Goal: Check status: Check status

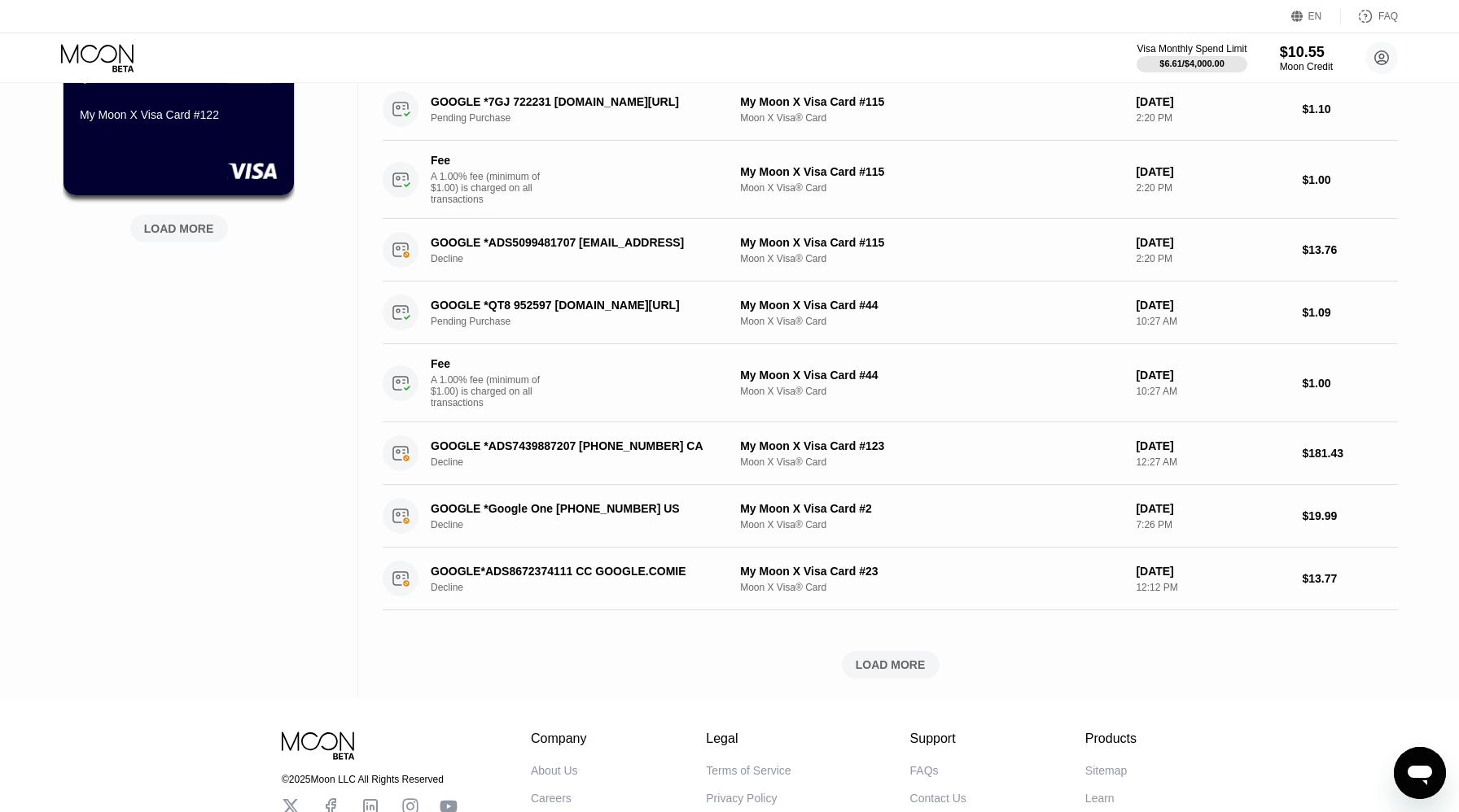
scroll to position [767, 0]
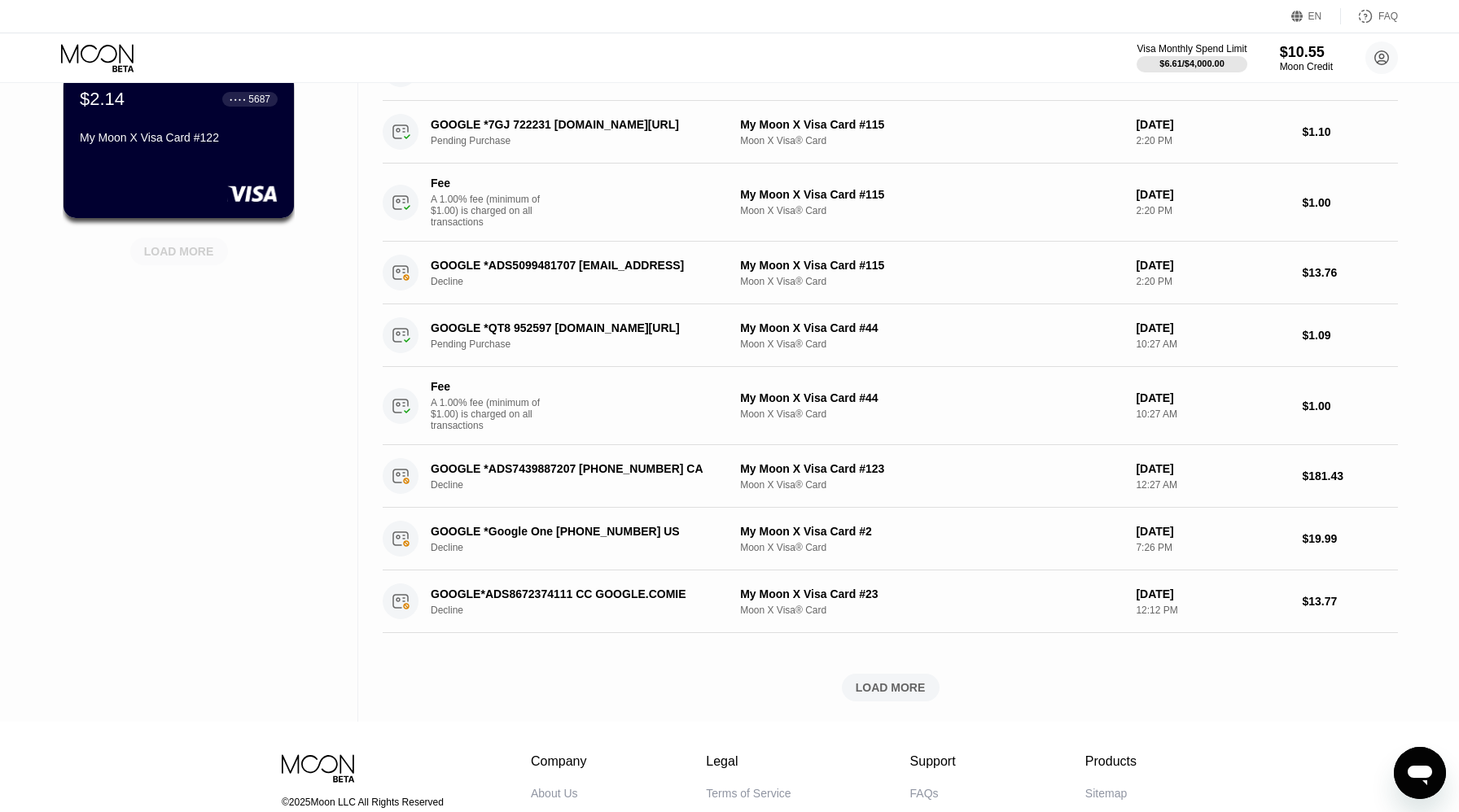
click at [205, 250] on div "LOAD MORE" at bounding box center [179, 251] width 70 height 15
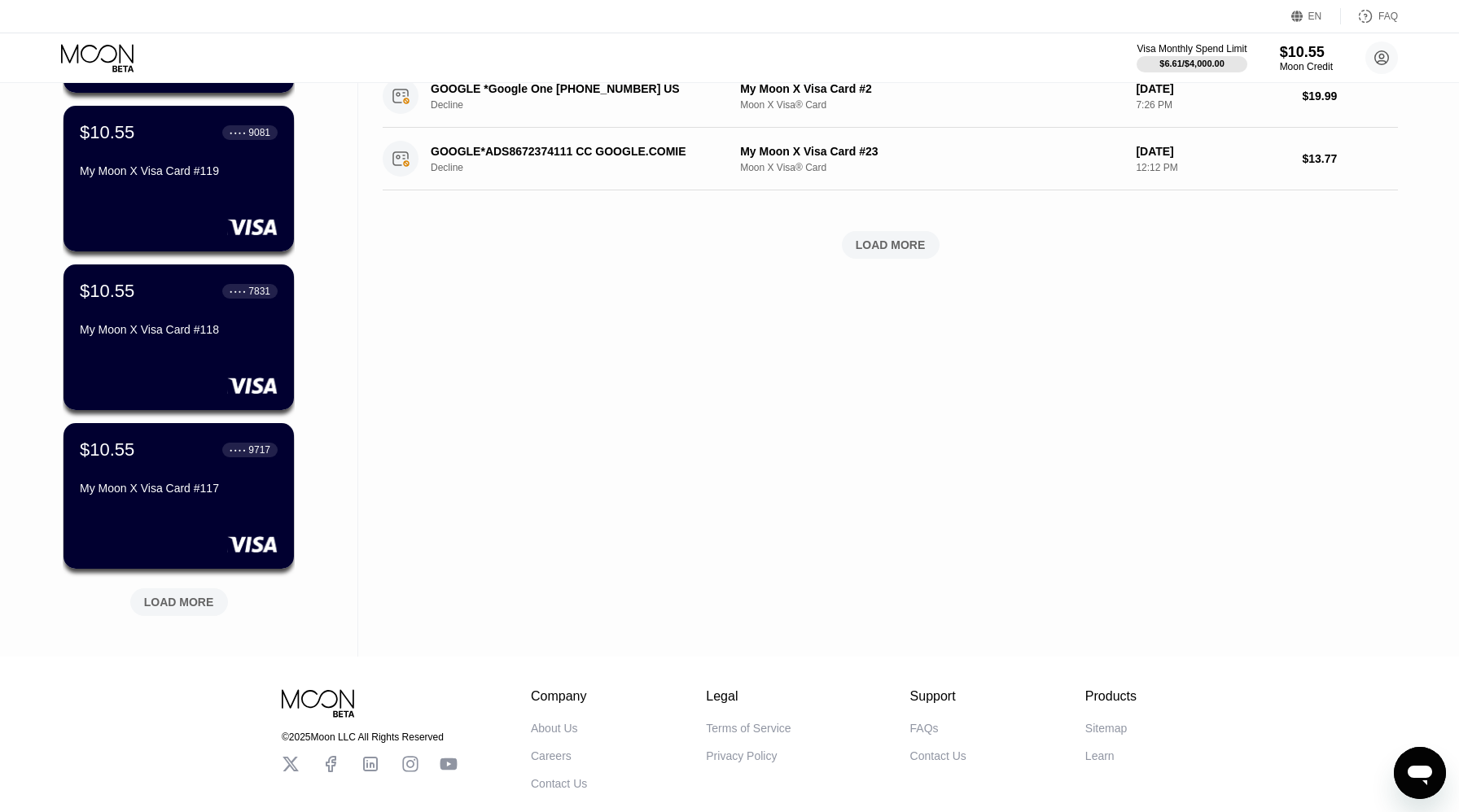
scroll to position [1295, 0]
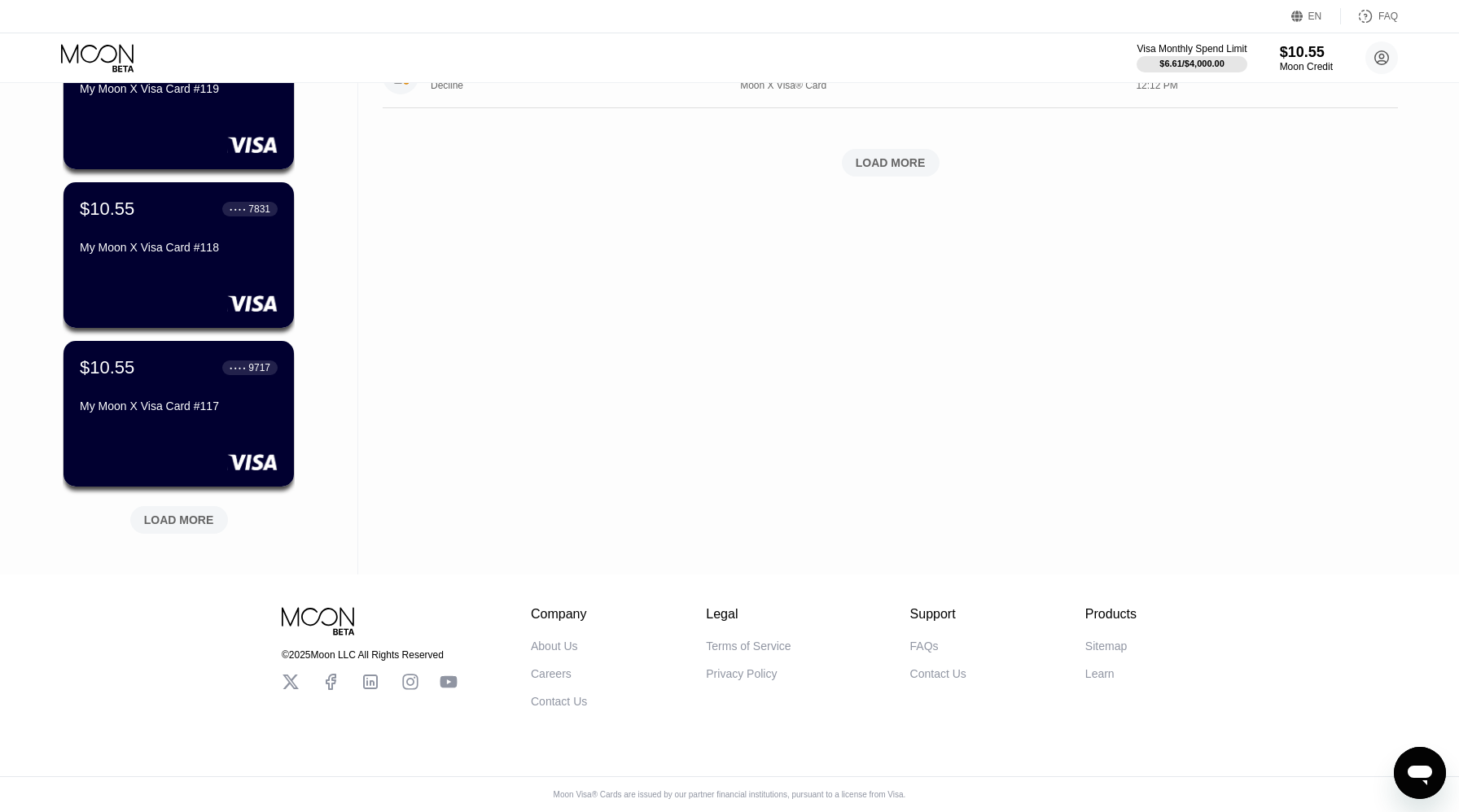
click at [200, 518] on div "LOAD MORE" at bounding box center [179, 520] width 70 height 15
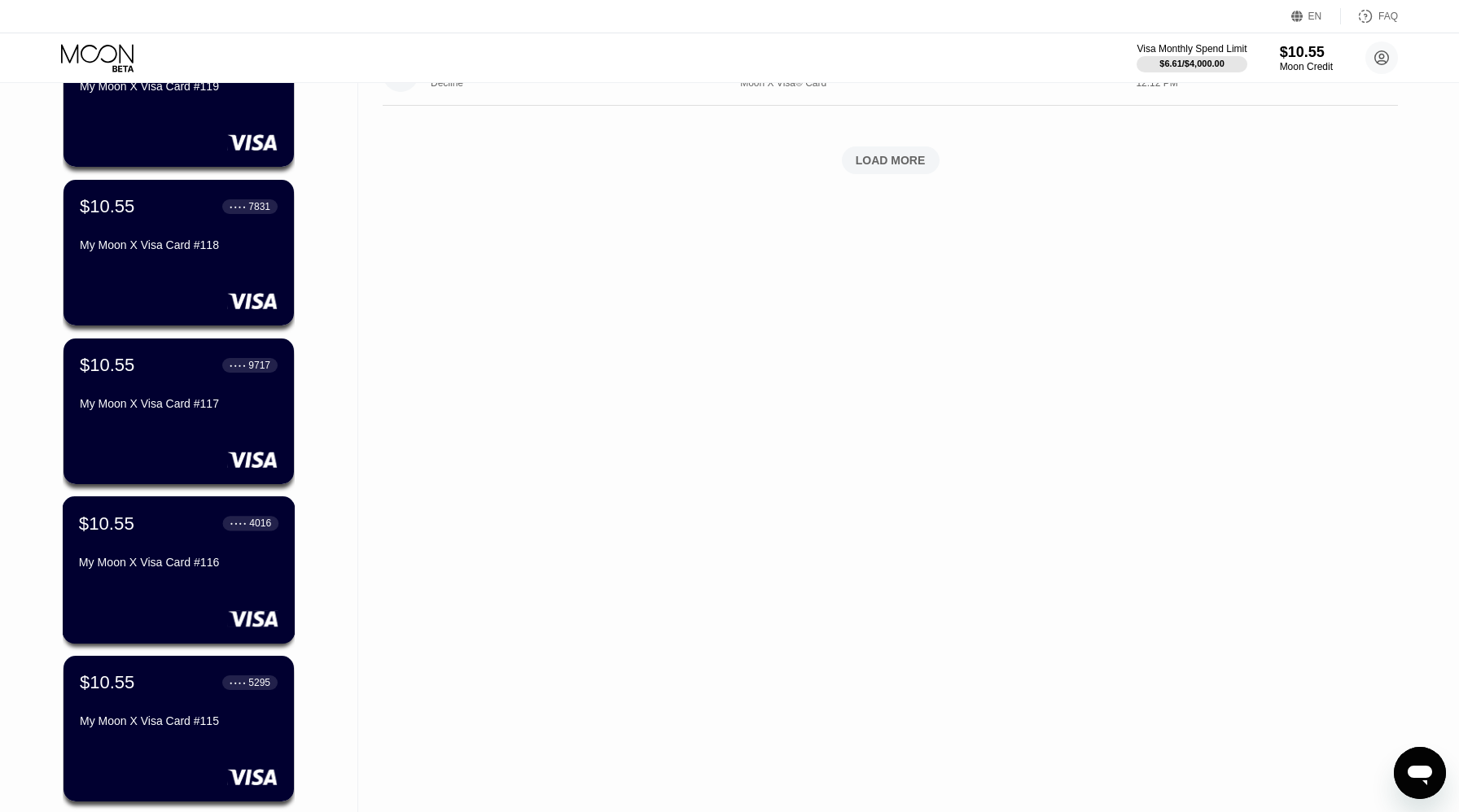
scroll to position [2088, 0]
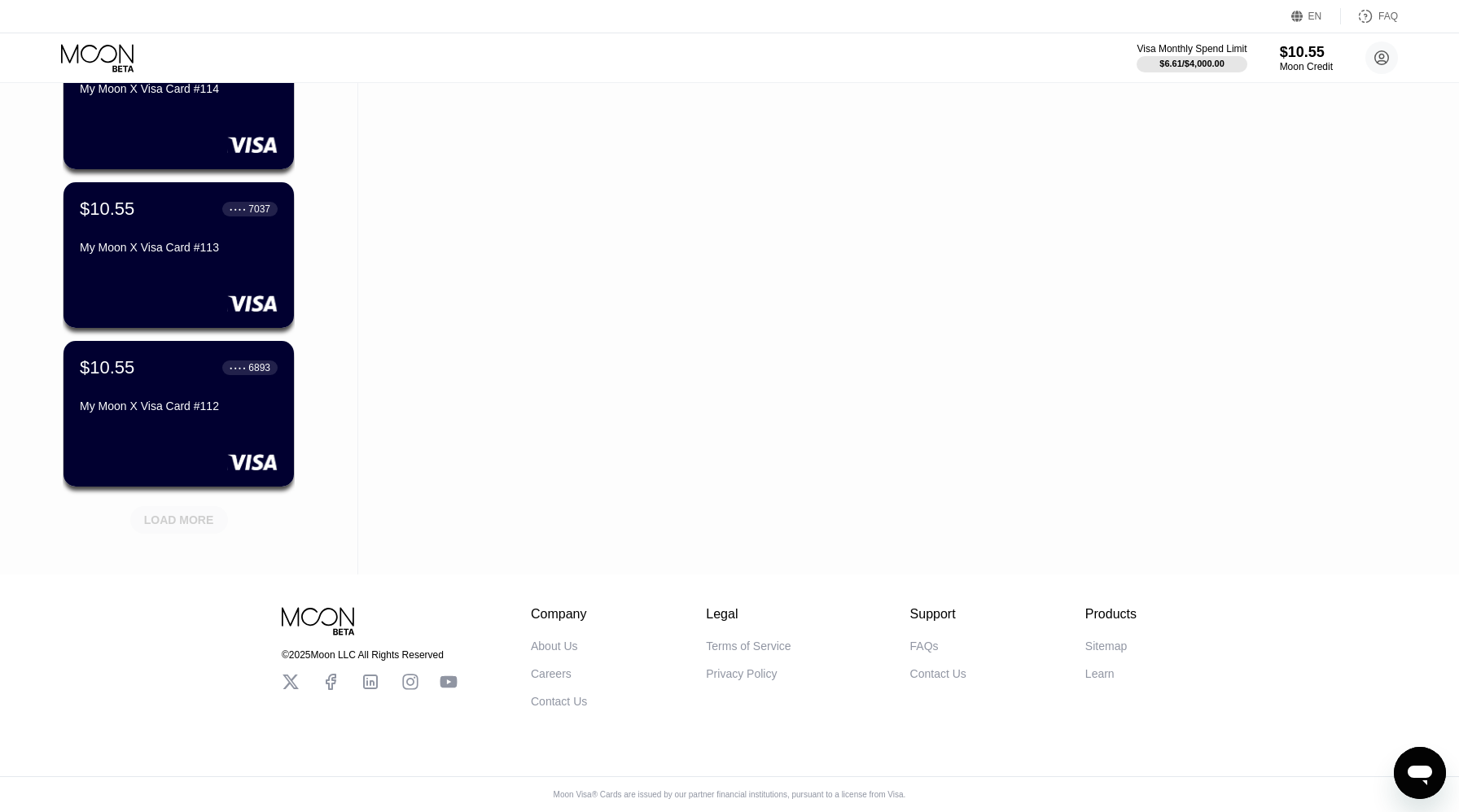
click at [200, 518] on div "LOAD MORE" at bounding box center [179, 520] width 70 height 15
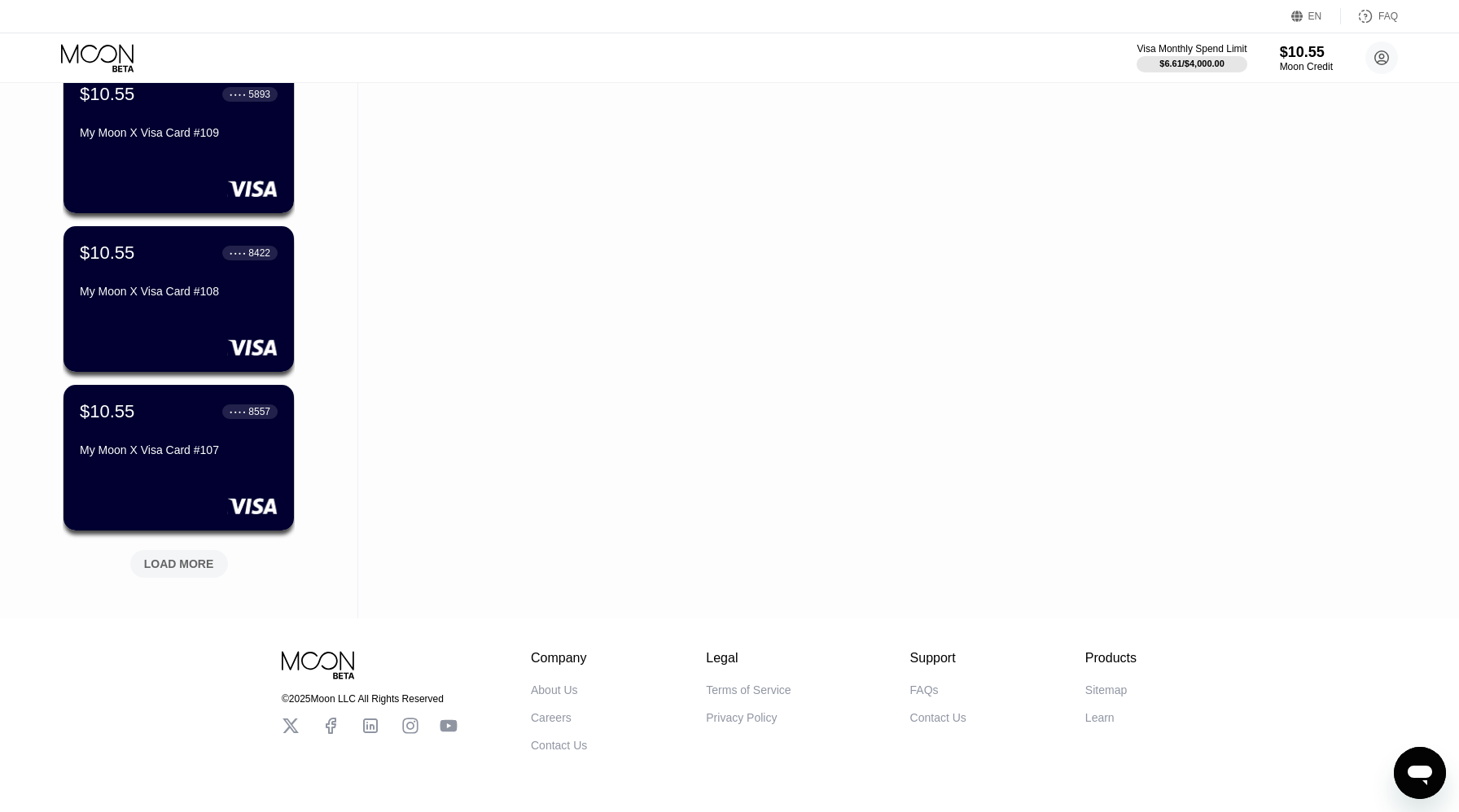
scroll to position [2882, 0]
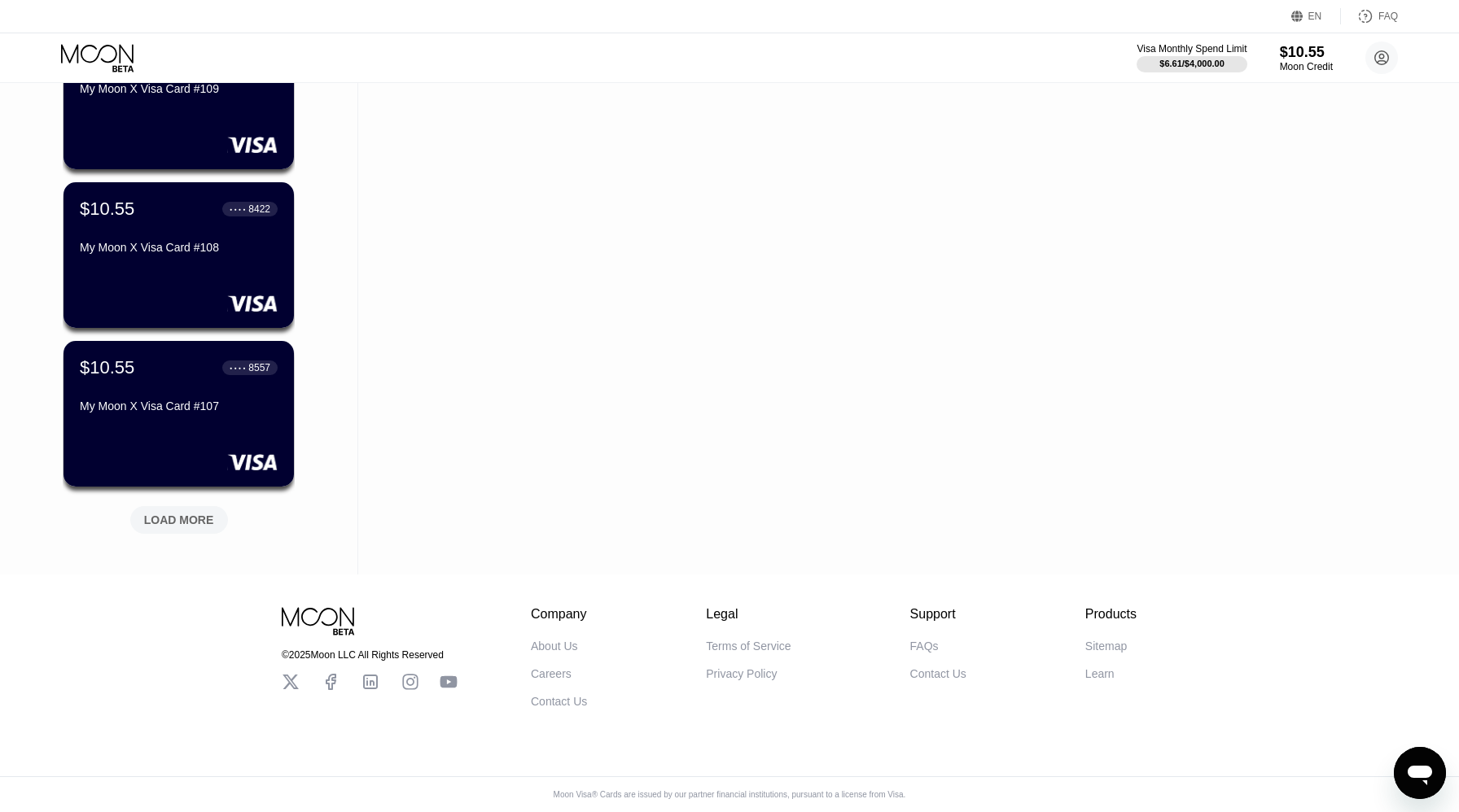
click at [200, 518] on div "LOAD MORE" at bounding box center [179, 520] width 70 height 15
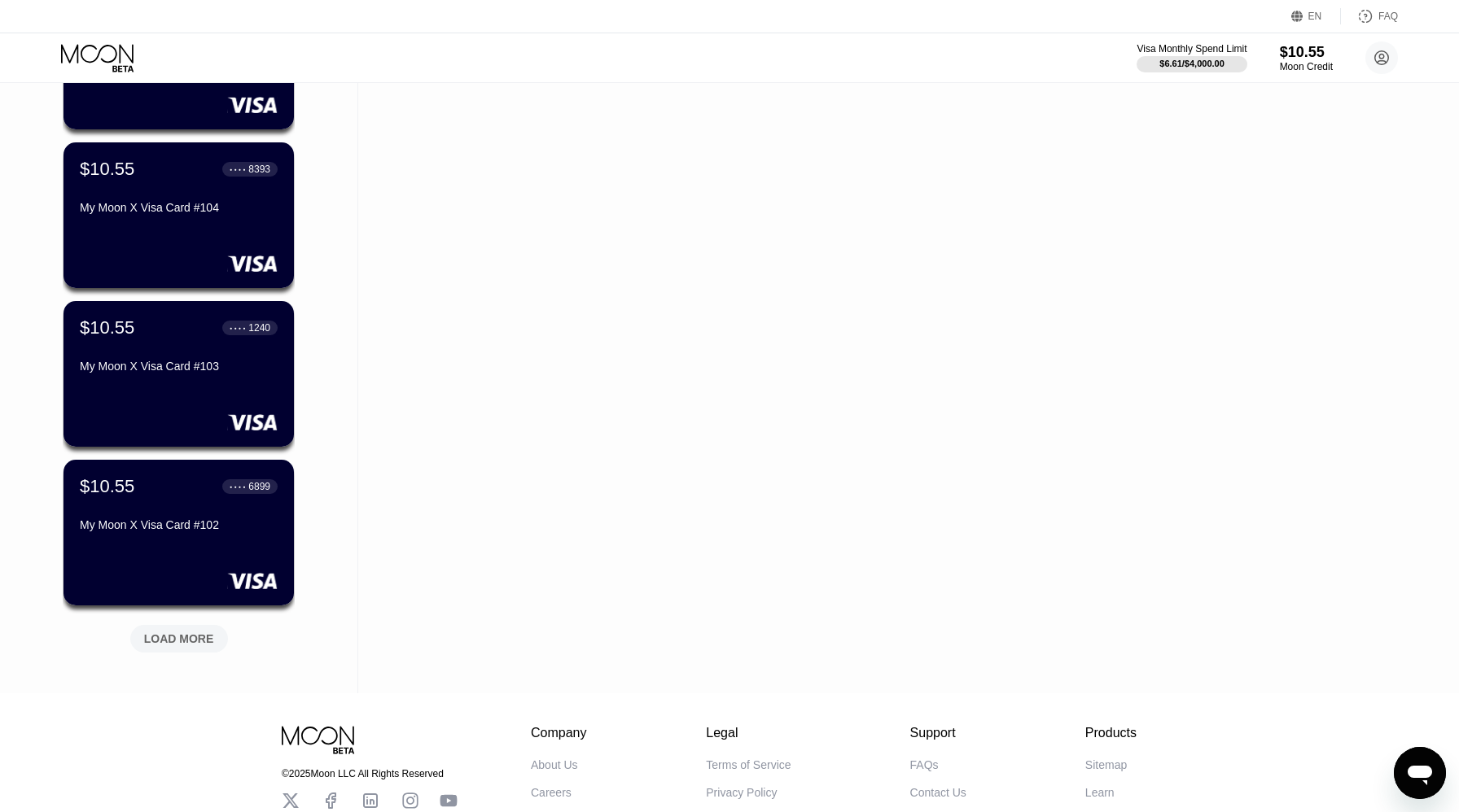
scroll to position [3676, 0]
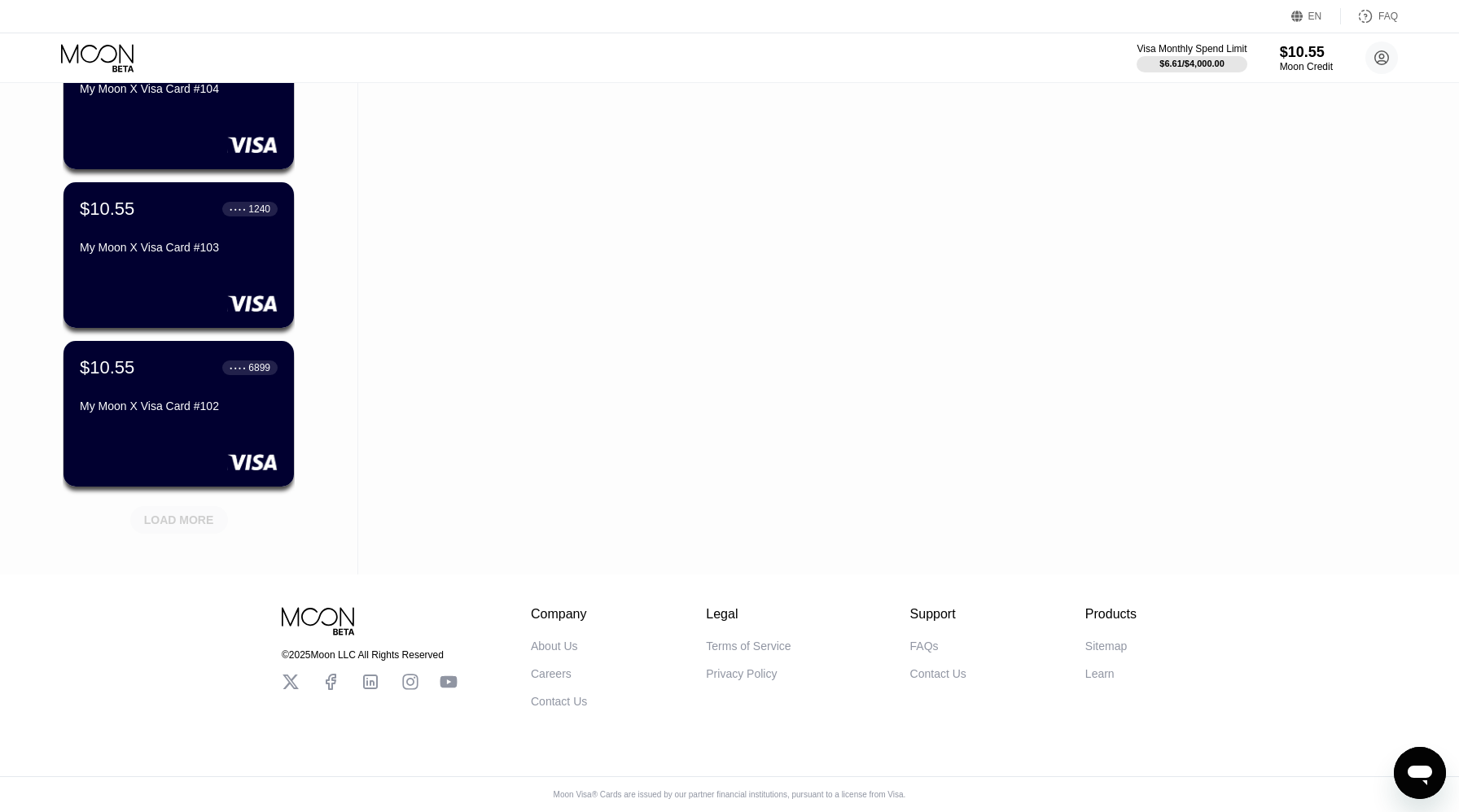
click at [199, 518] on div "LOAD MORE" at bounding box center [179, 520] width 70 height 15
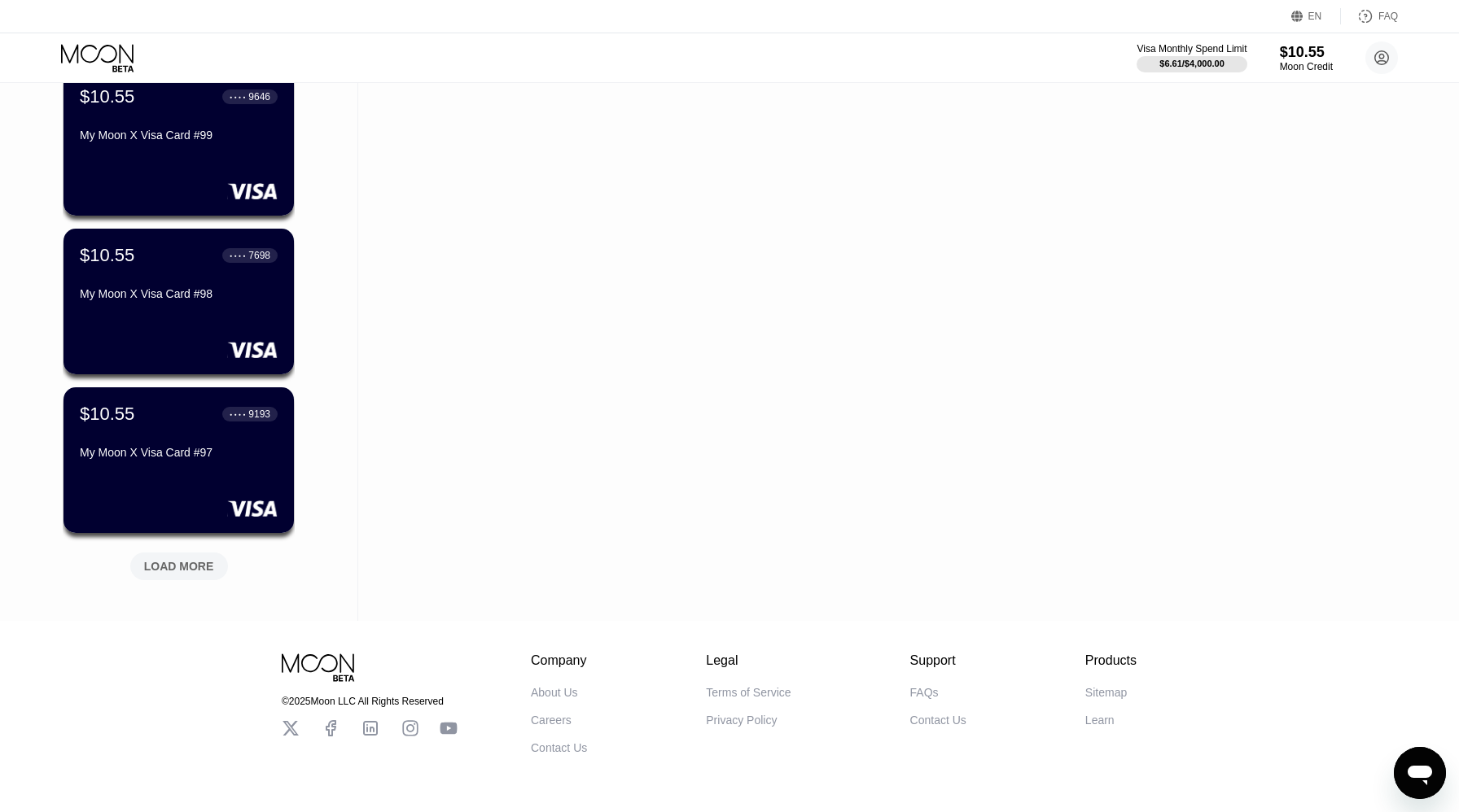
scroll to position [4469, 0]
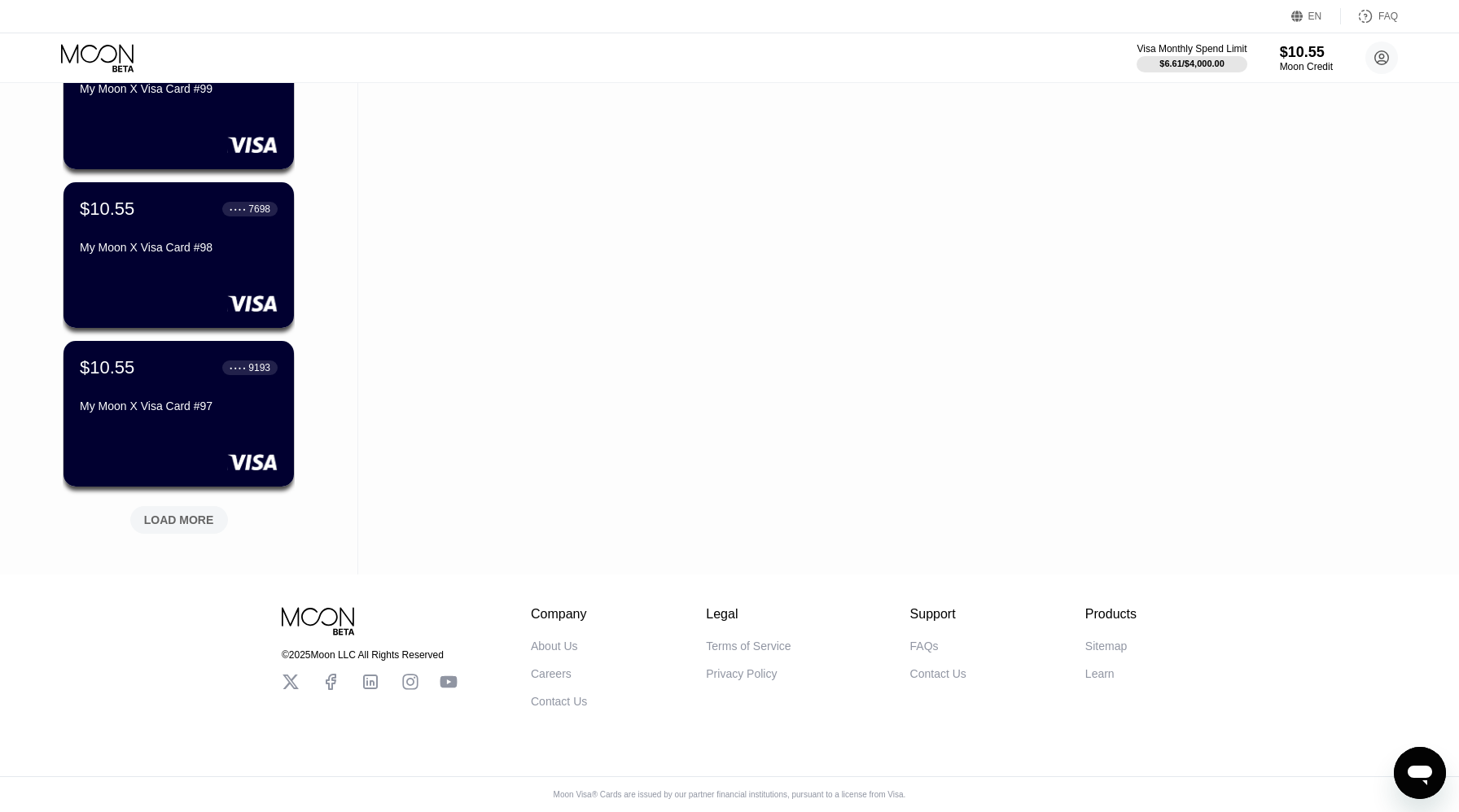
click at [199, 518] on div "LOAD MORE" at bounding box center [179, 520] width 70 height 15
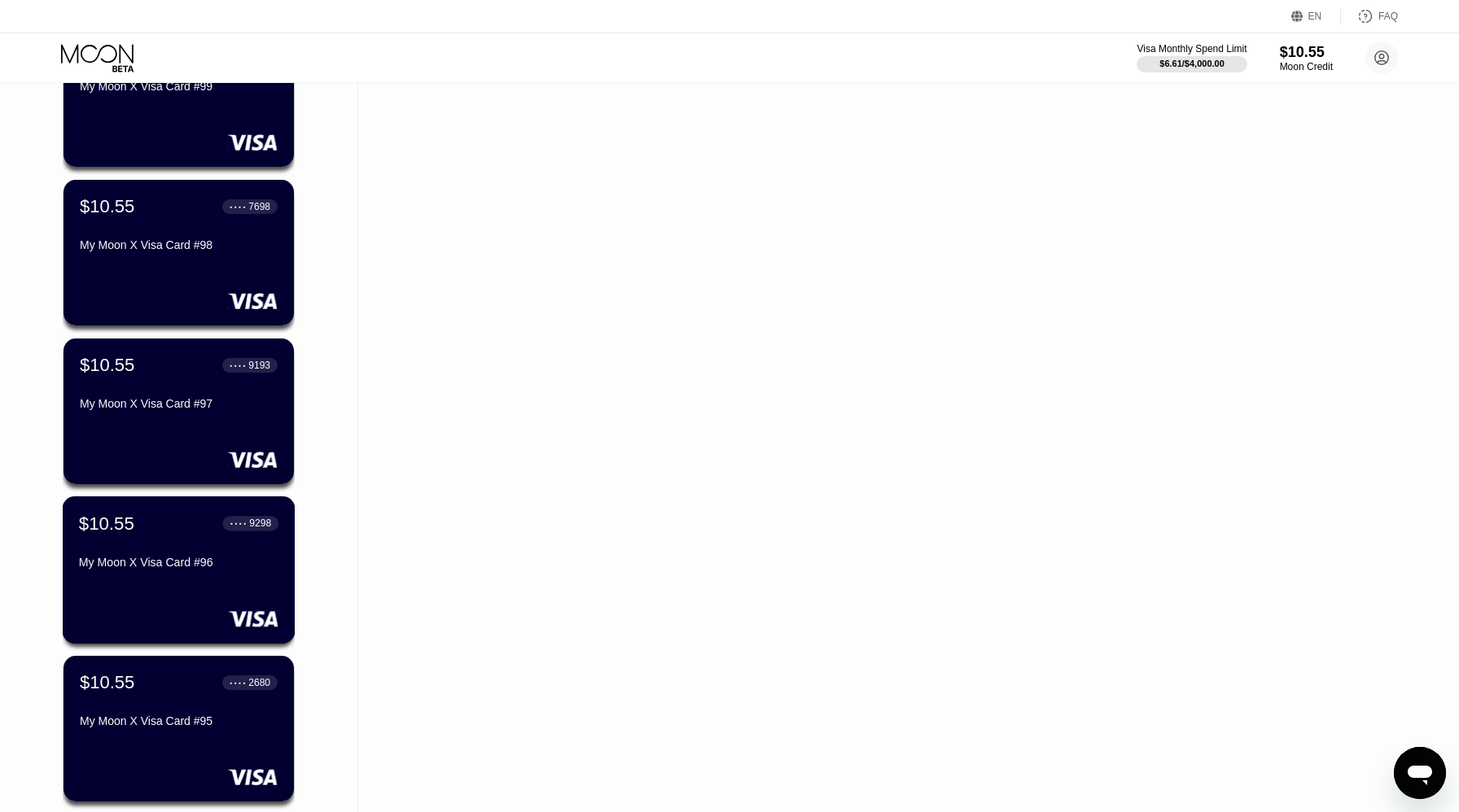
scroll to position [5262, 0]
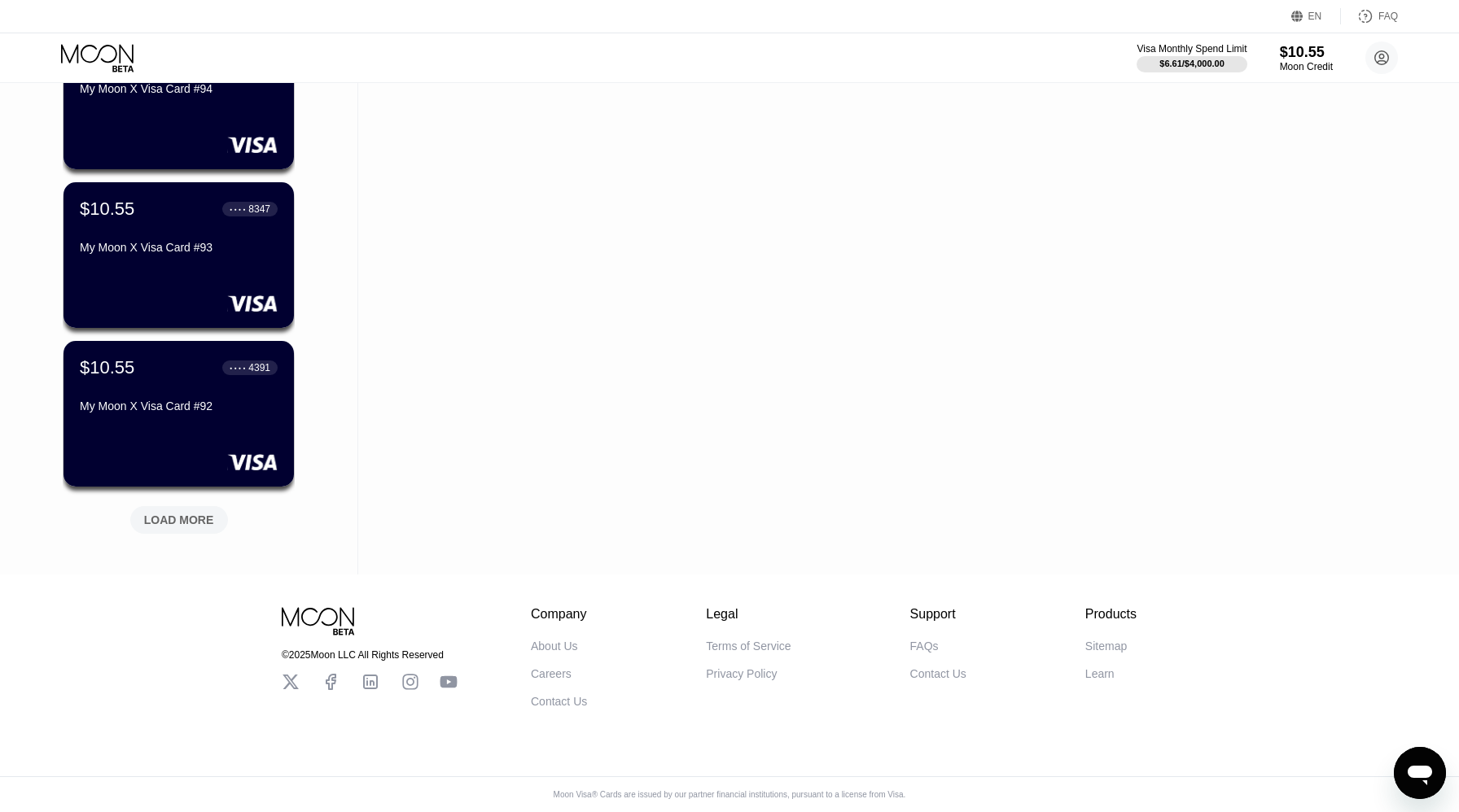
click at [199, 518] on div "LOAD MORE" at bounding box center [179, 520] width 70 height 15
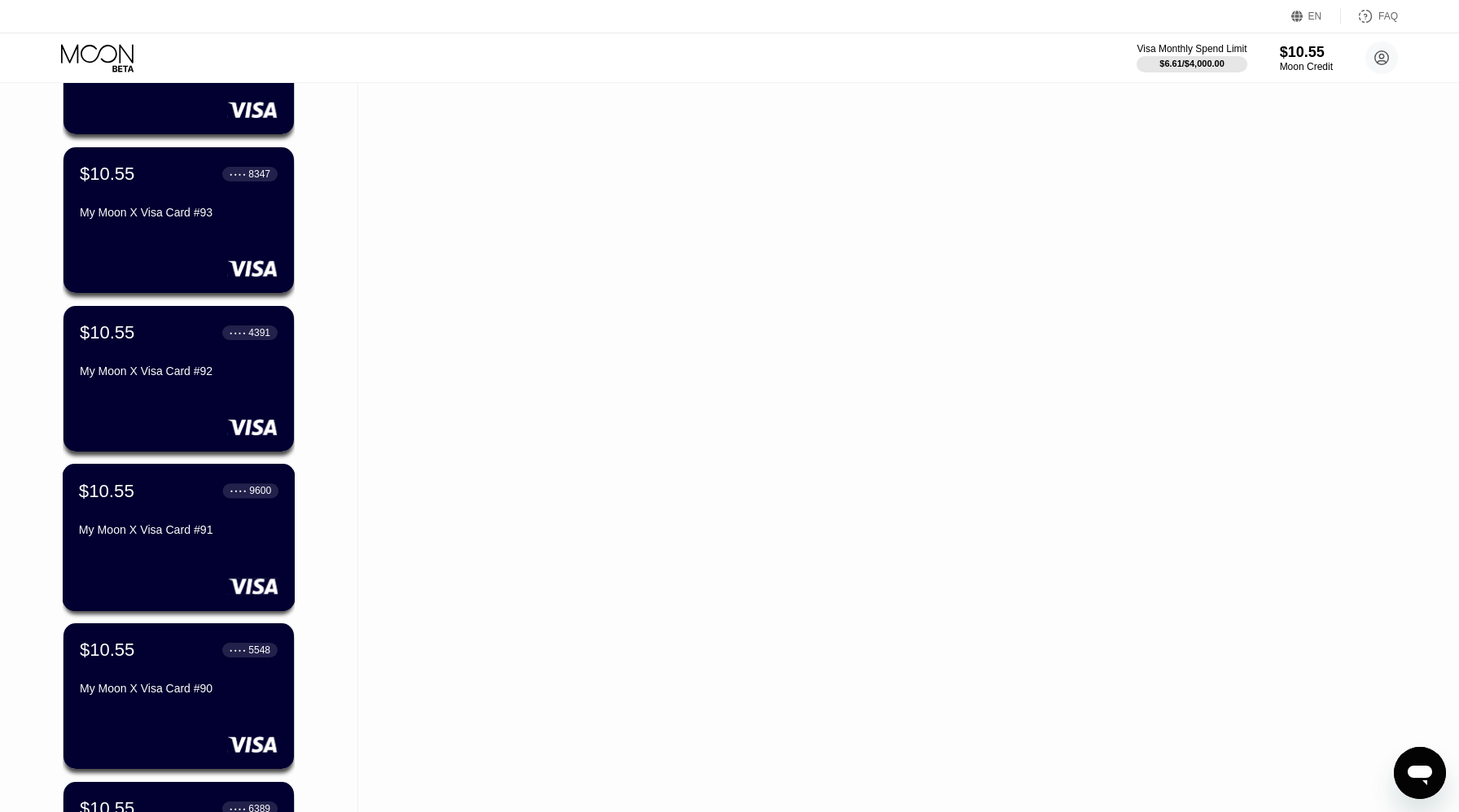
scroll to position [6056, 0]
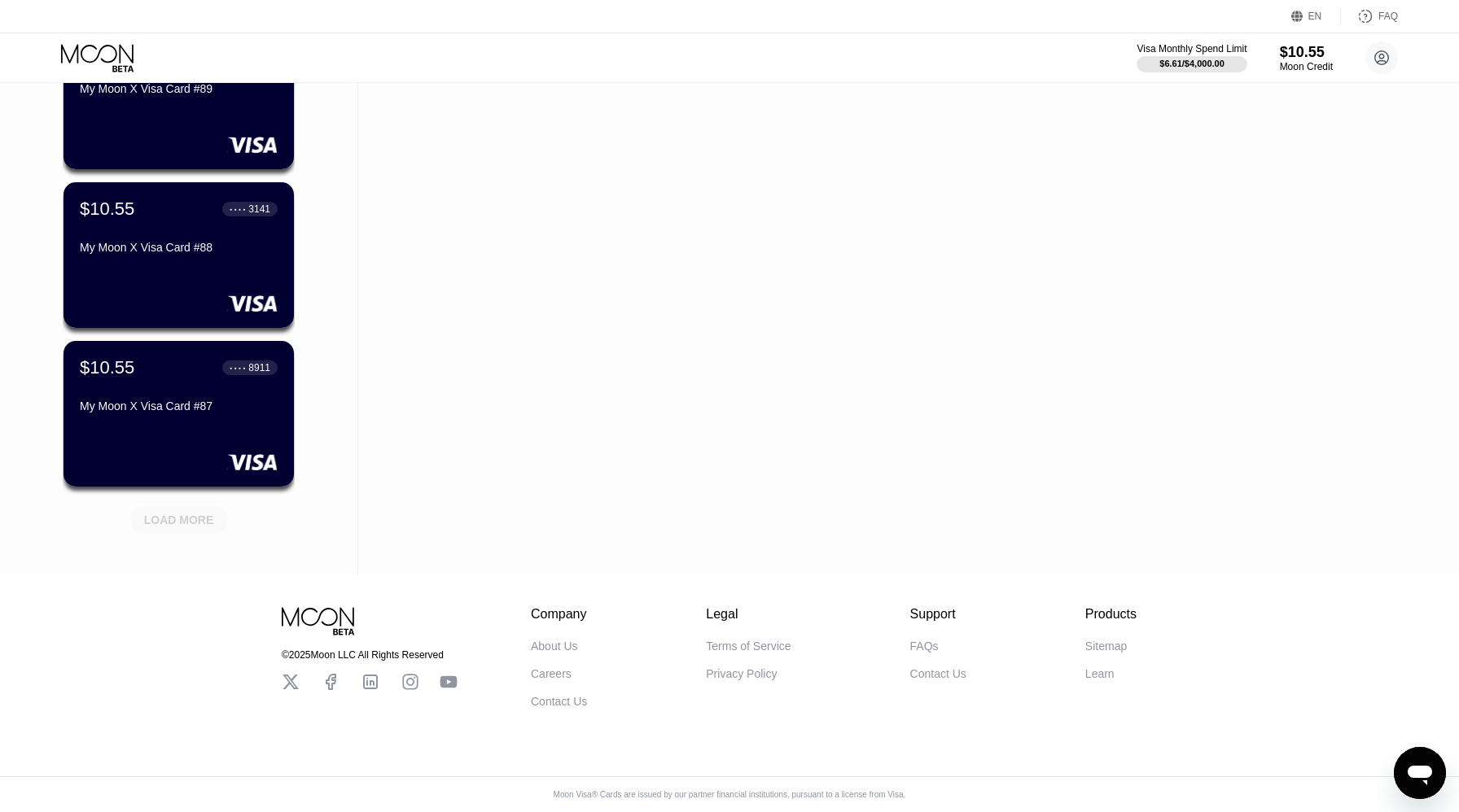
click at [192, 529] on div "LOAD MORE" at bounding box center [179, 520] width 97 height 28
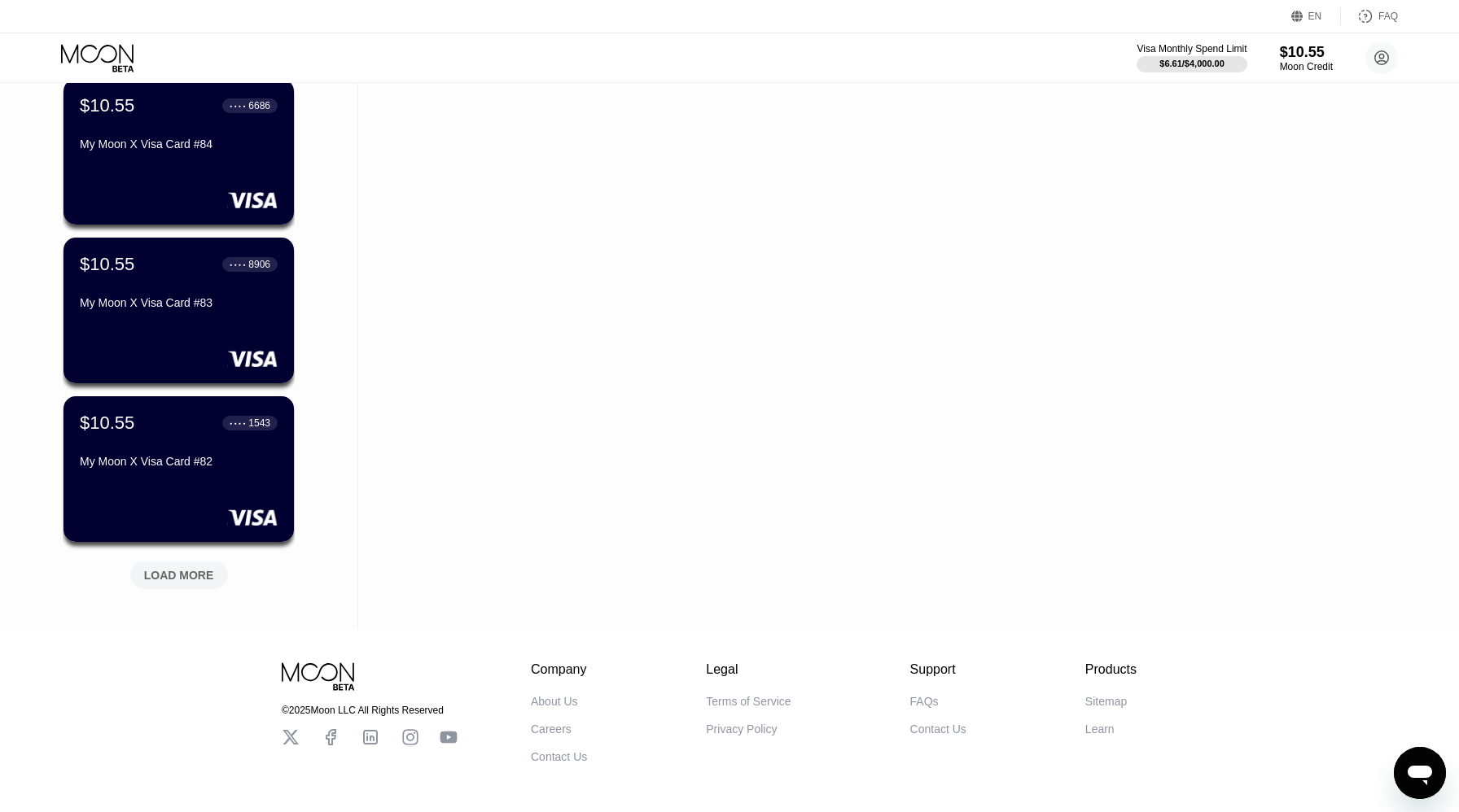
scroll to position [6849, 0]
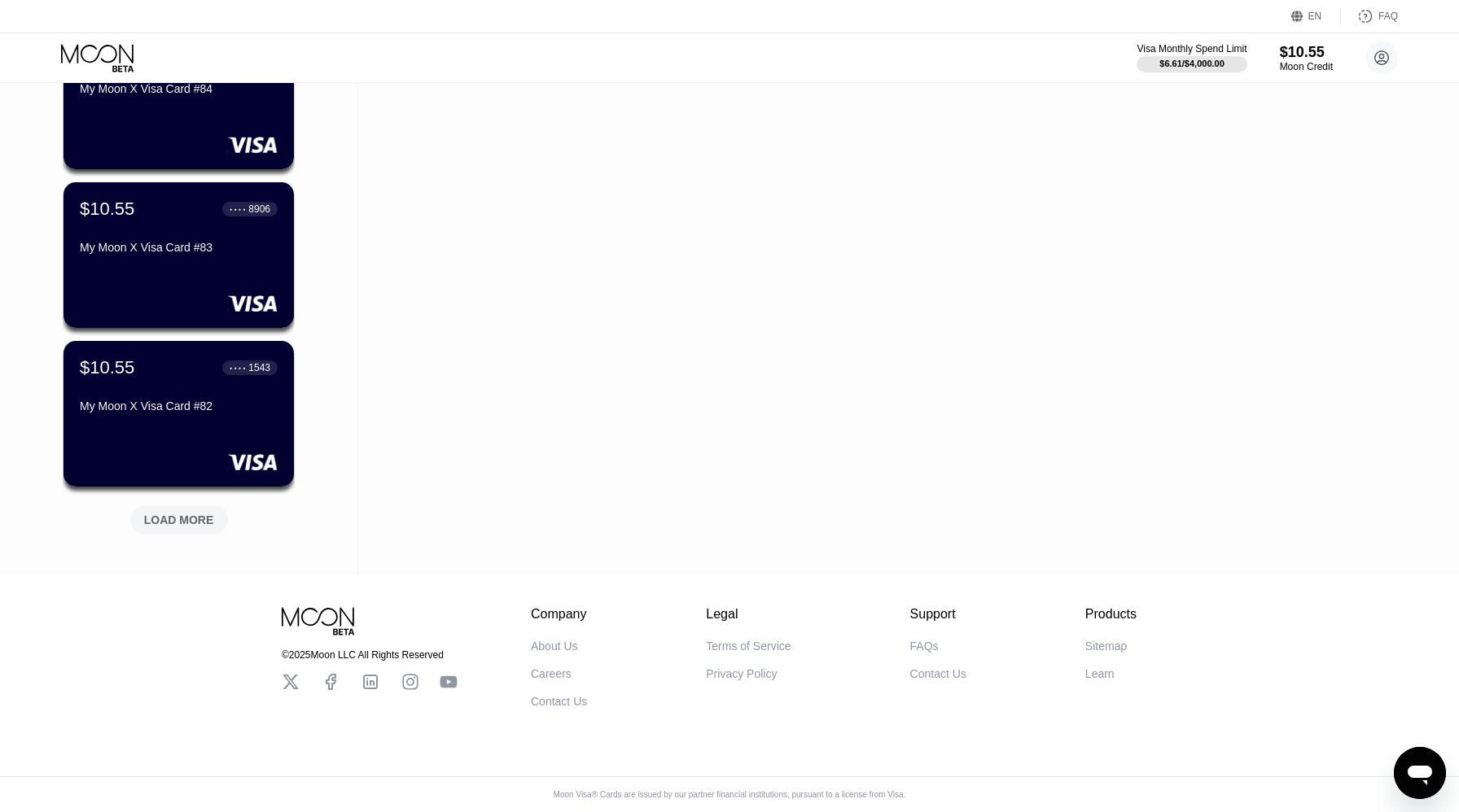
click at [192, 529] on div "LOAD MORE" at bounding box center [179, 520] width 97 height 28
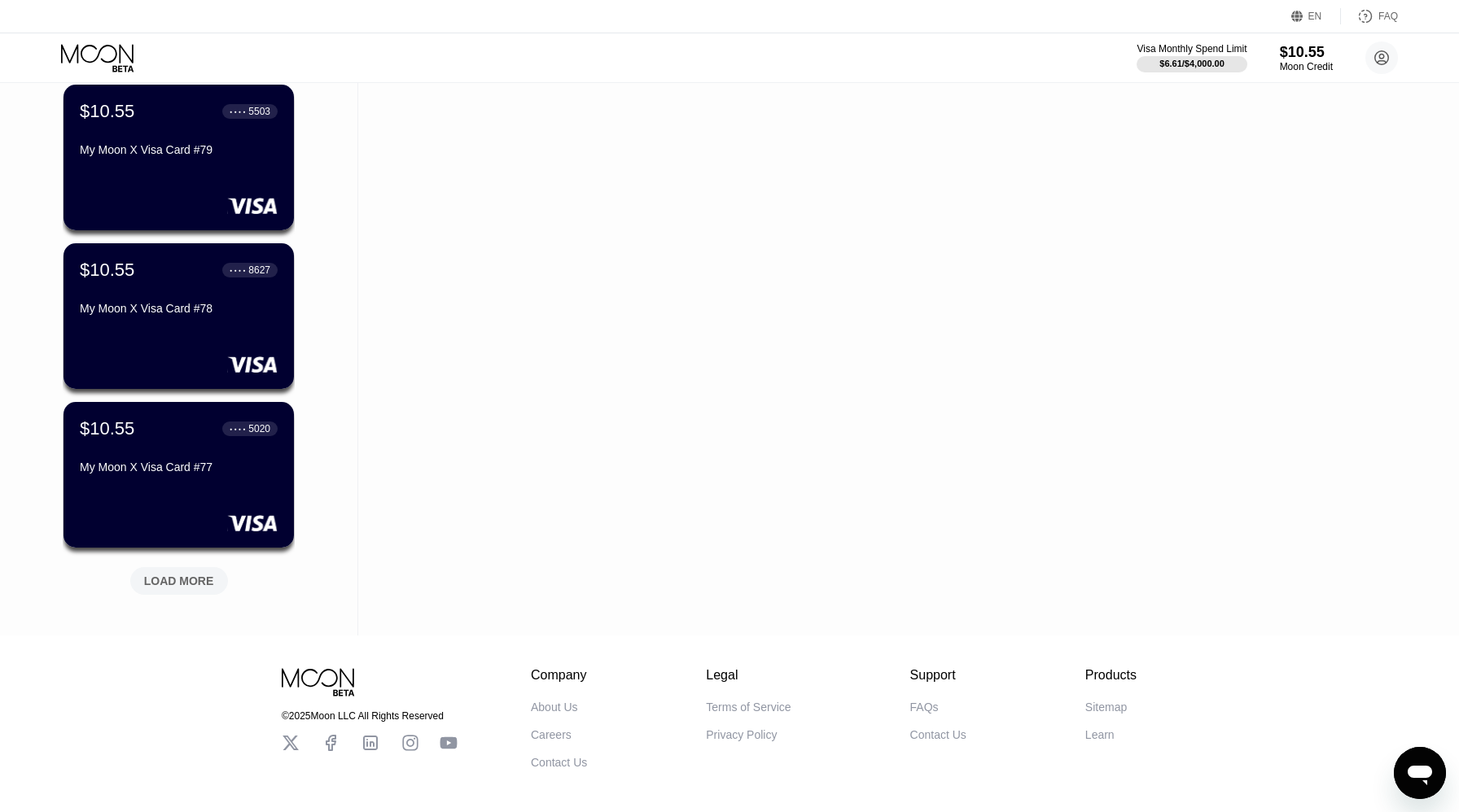
scroll to position [7643, 0]
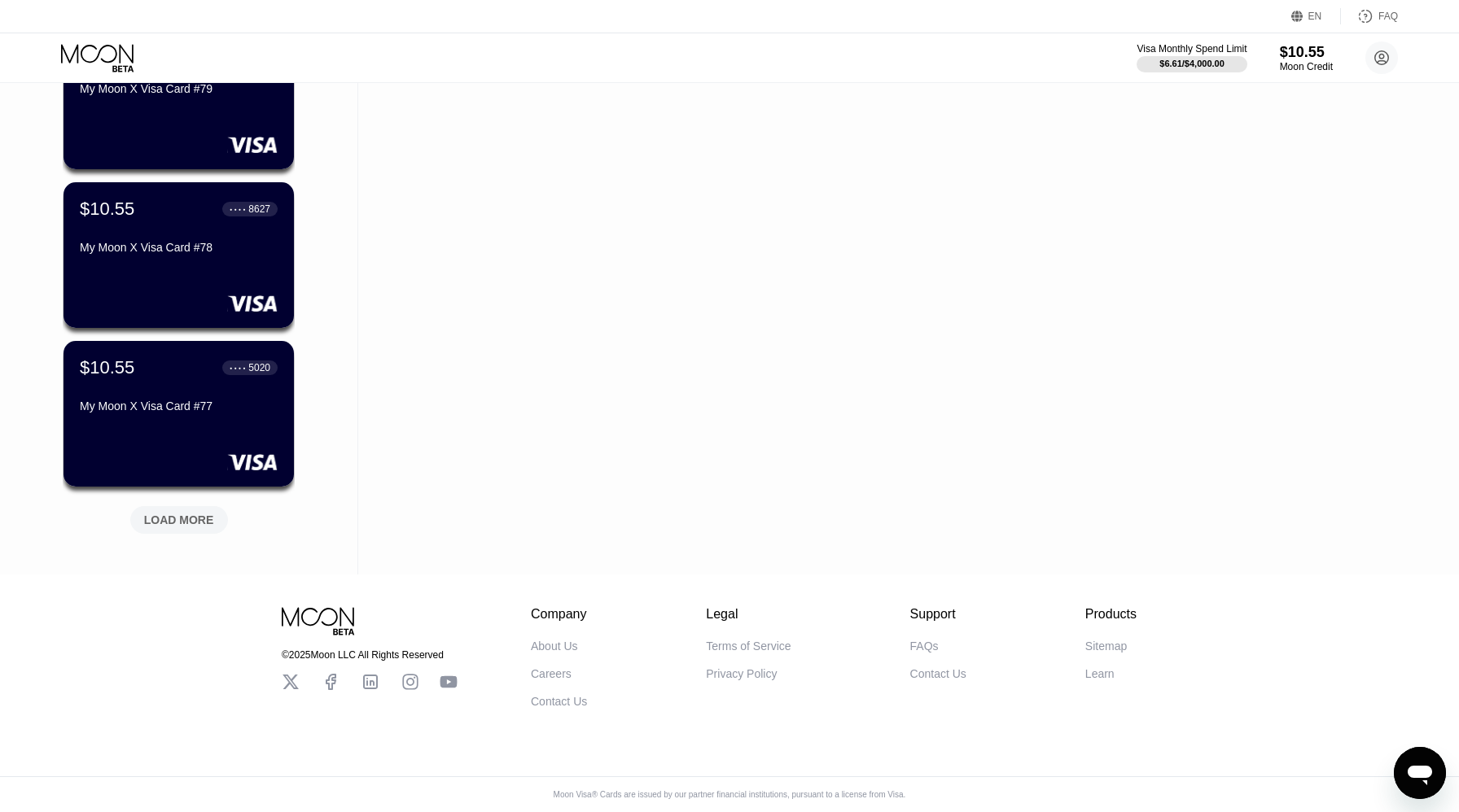
click at [192, 529] on div "LOAD MORE" at bounding box center [179, 520] width 97 height 28
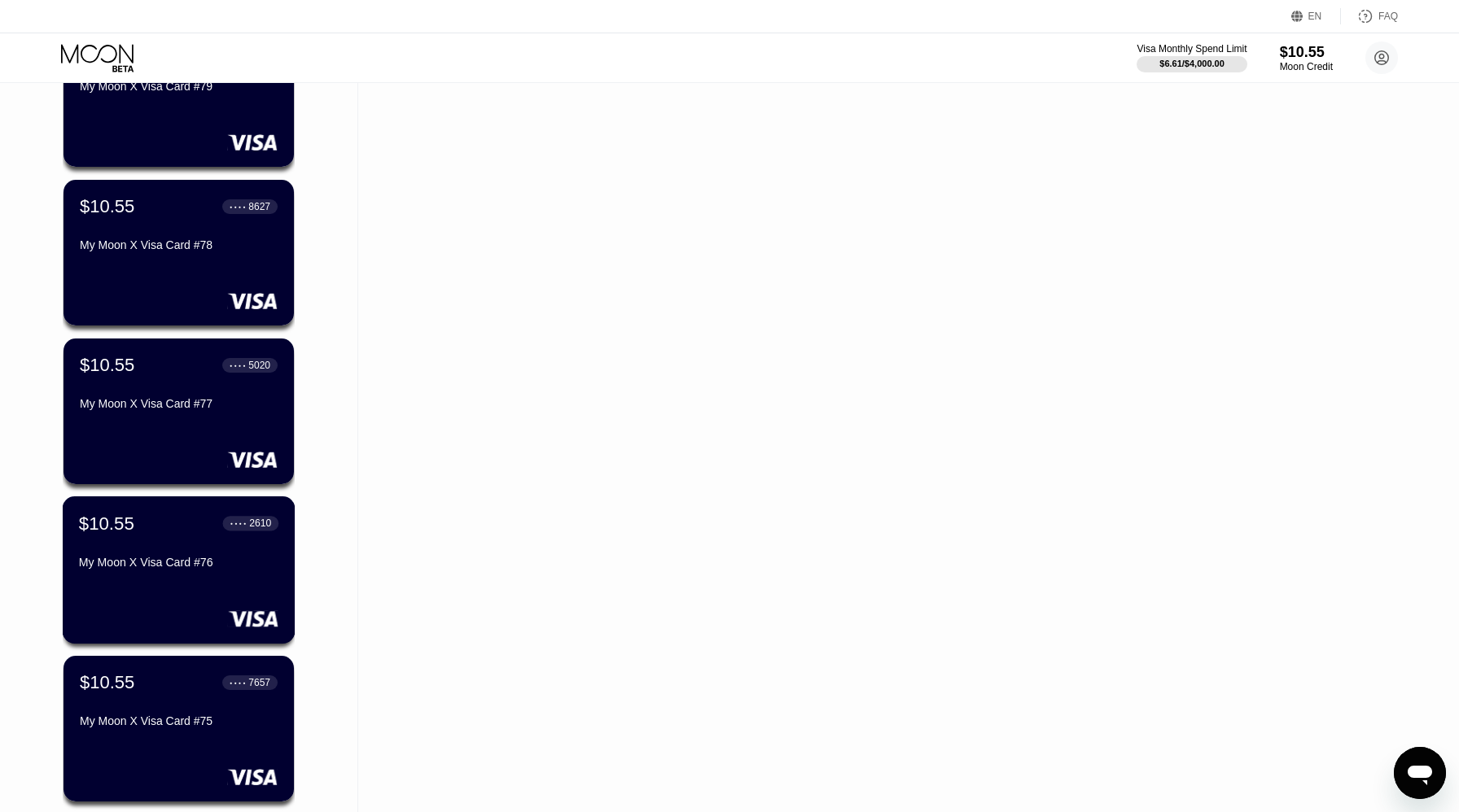
scroll to position [8437, 0]
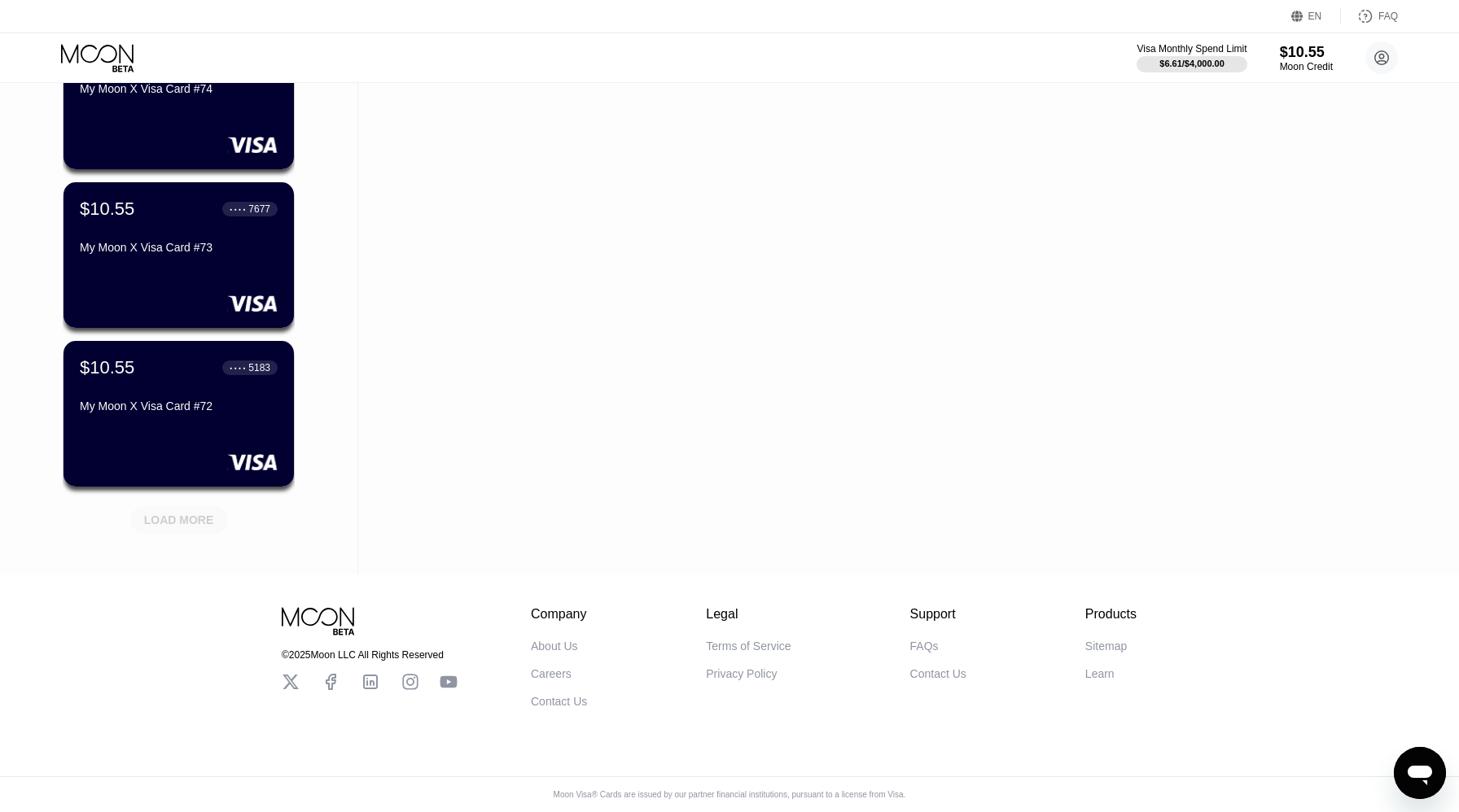
click at [192, 529] on div "LOAD MORE" at bounding box center [179, 520] width 97 height 28
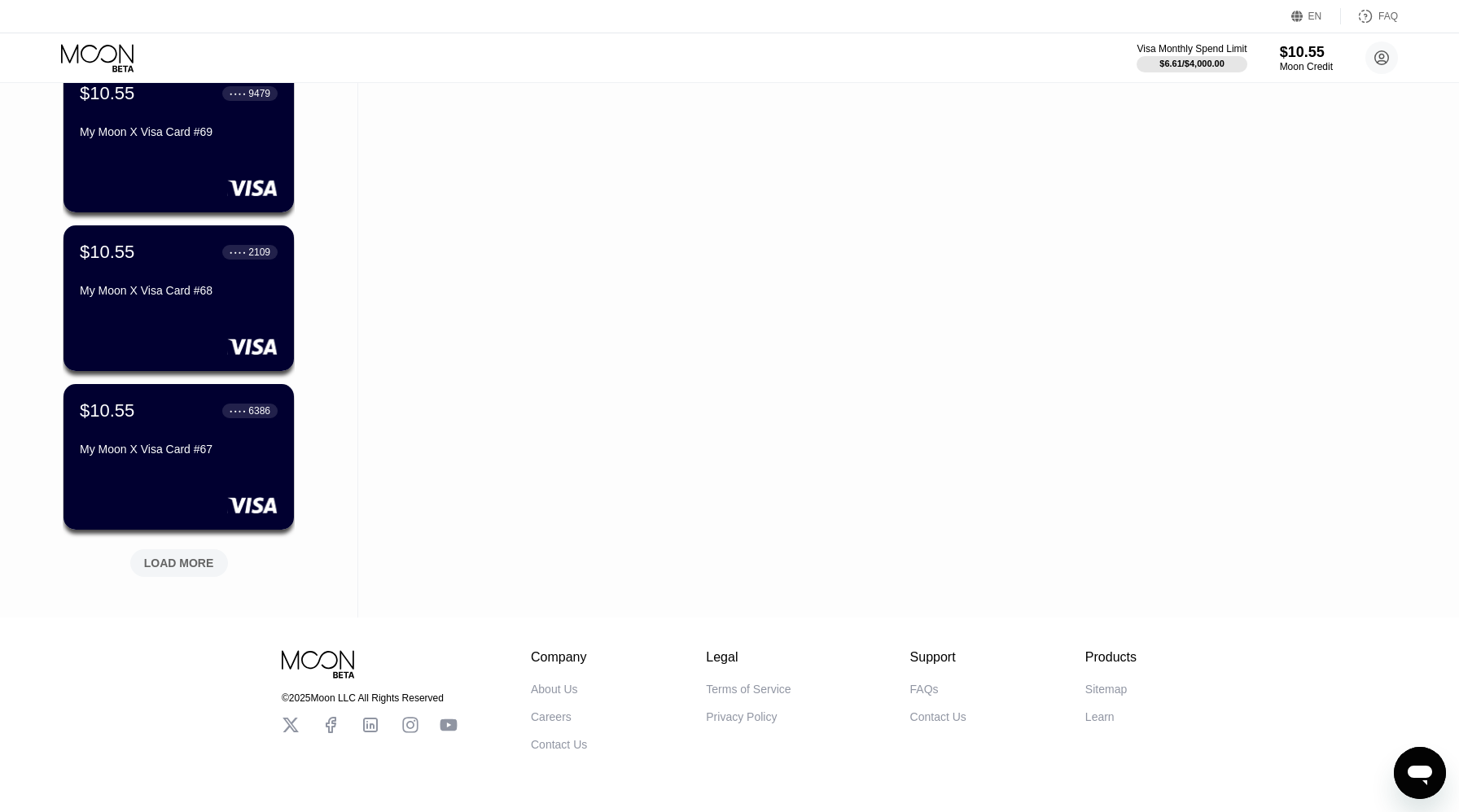
scroll to position [9229, 0]
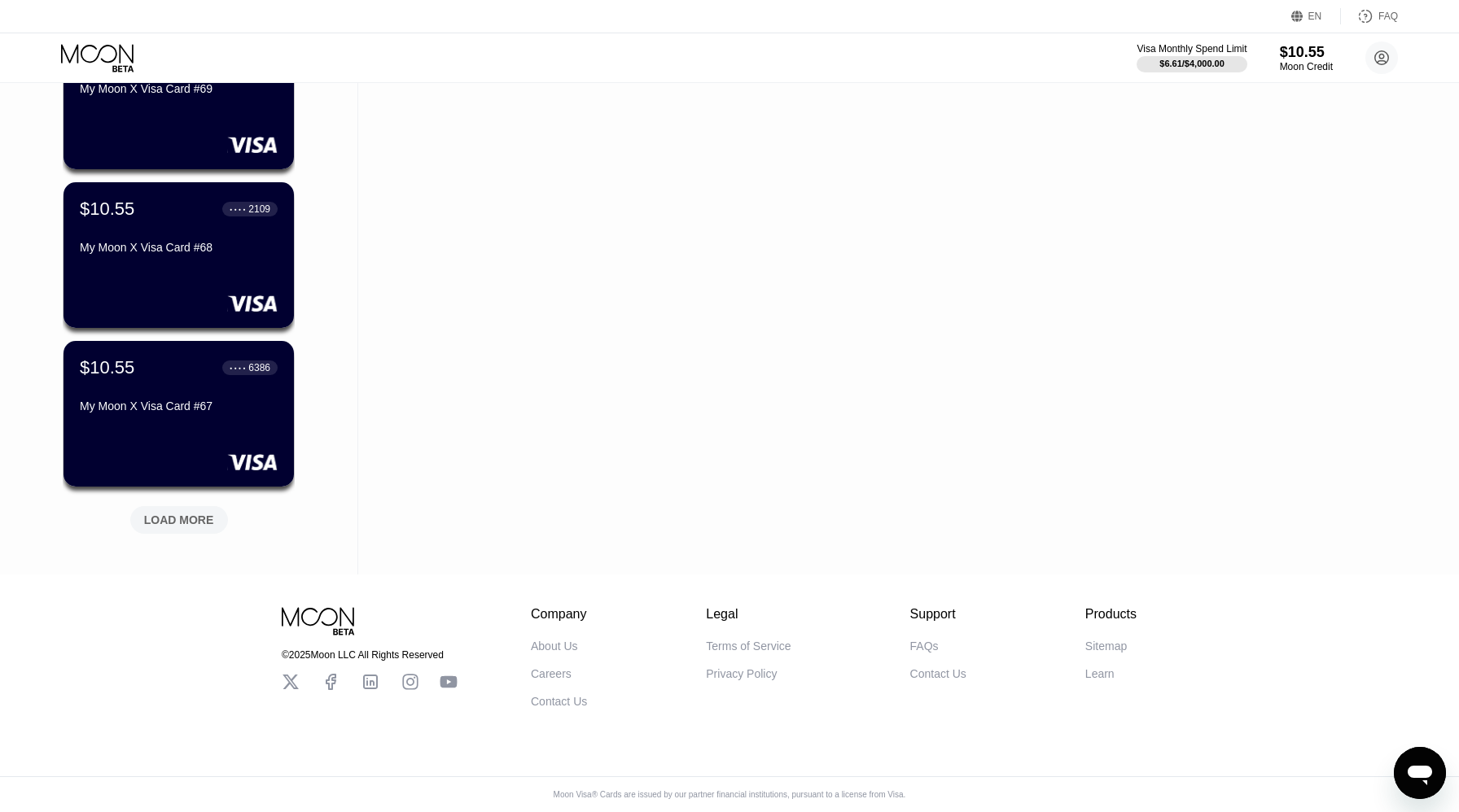
click at [192, 529] on div "LOAD MORE" at bounding box center [179, 520] width 97 height 28
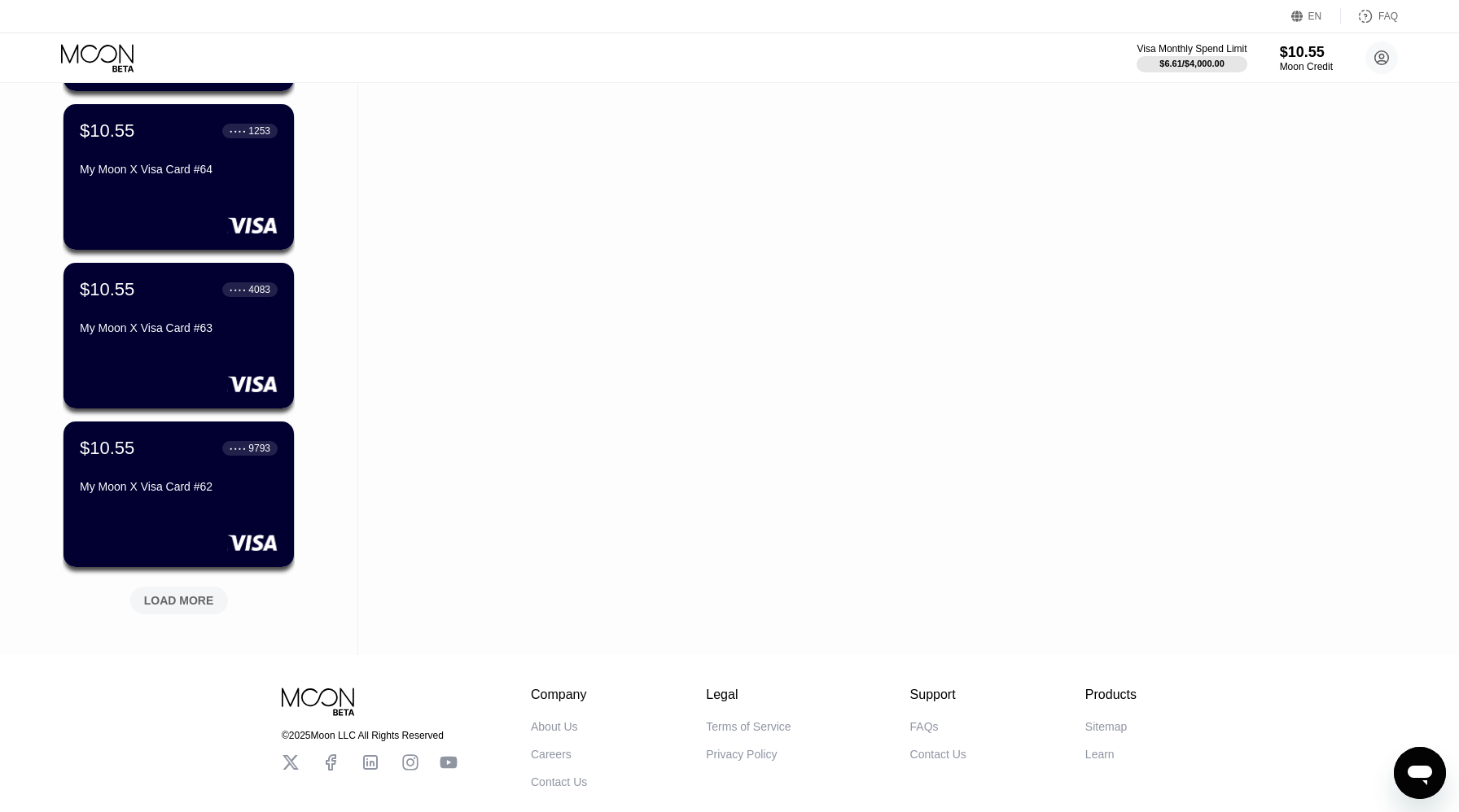
scroll to position [10023, 0]
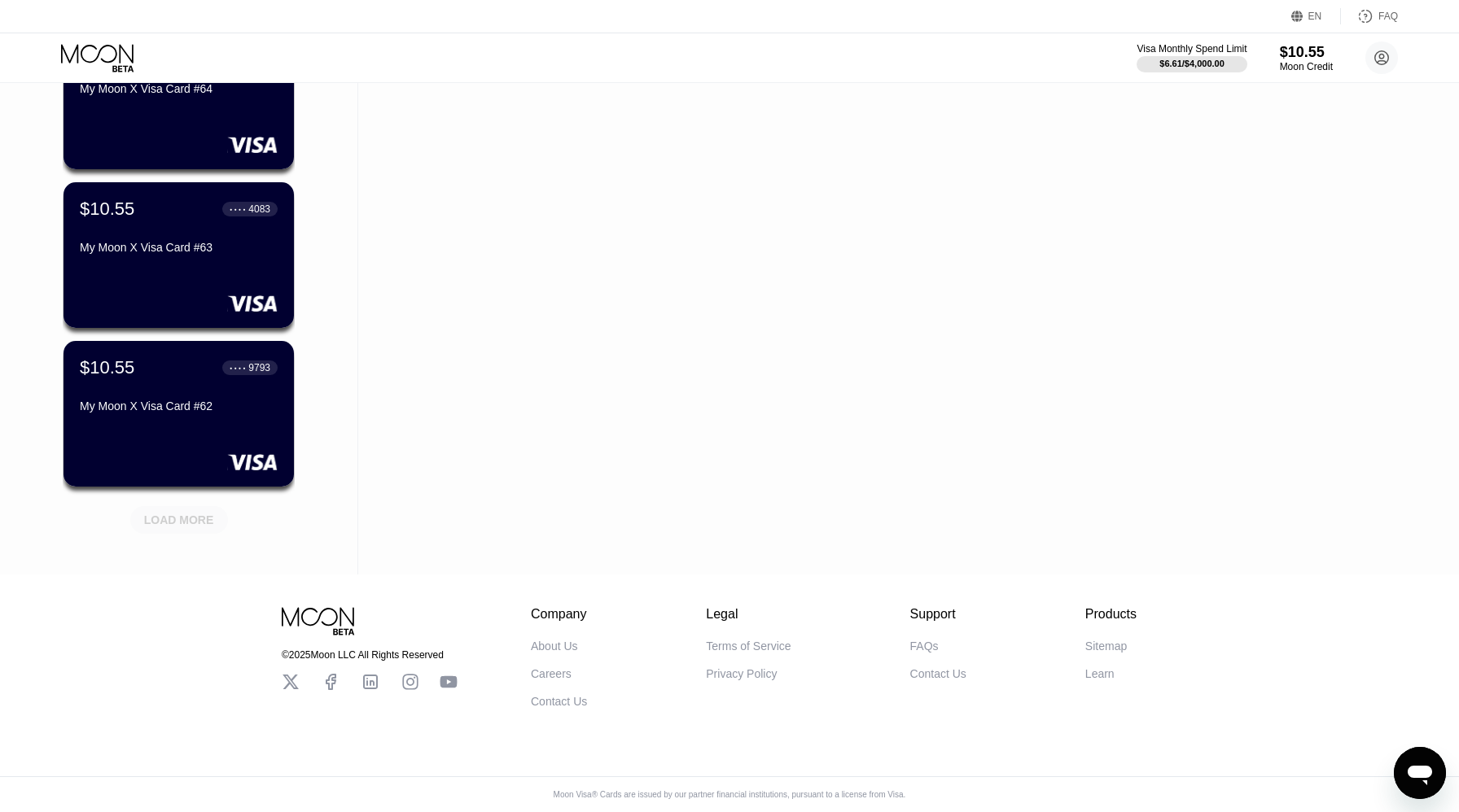
click at [192, 529] on div "LOAD MORE" at bounding box center [179, 520] width 97 height 28
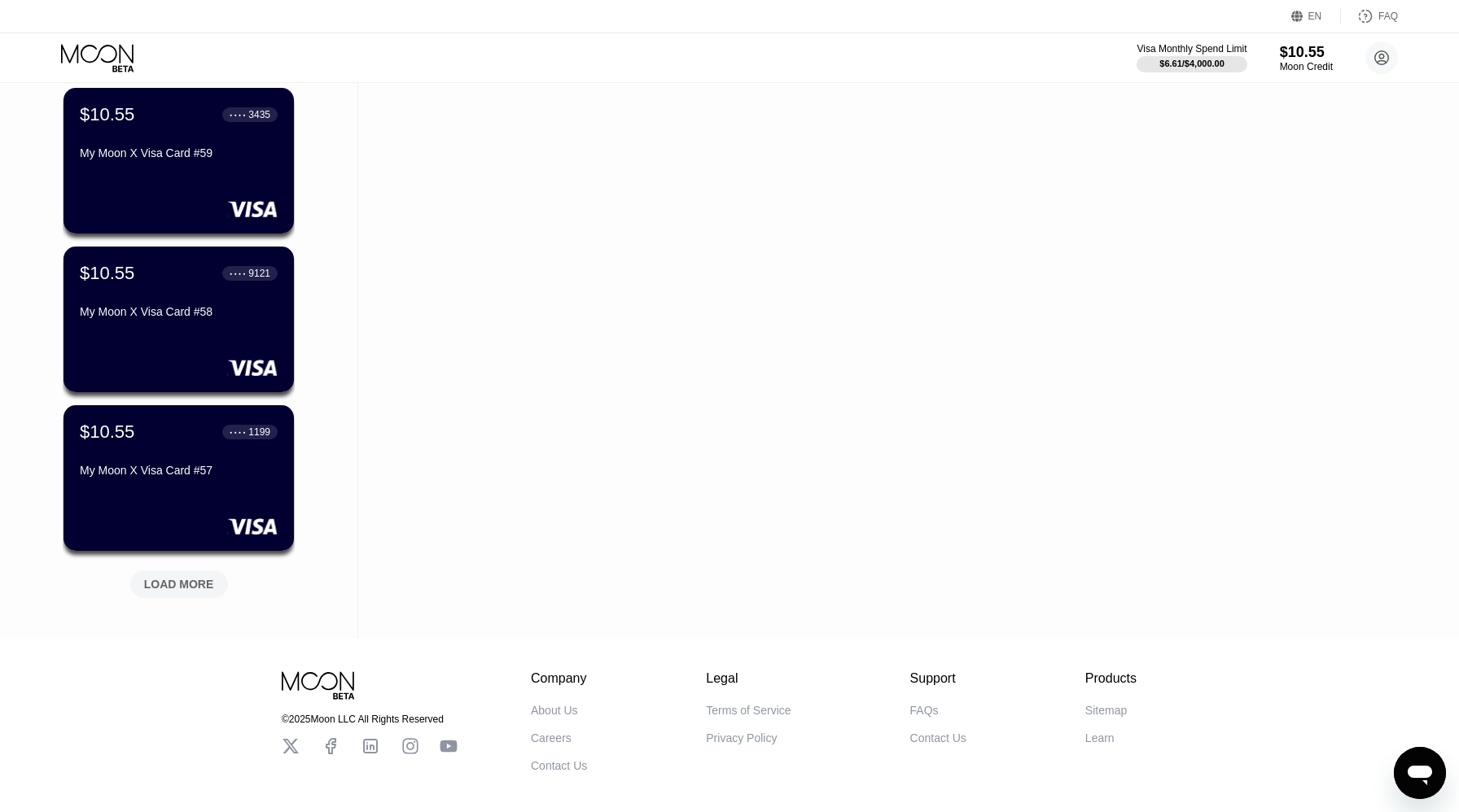
scroll to position [10817, 0]
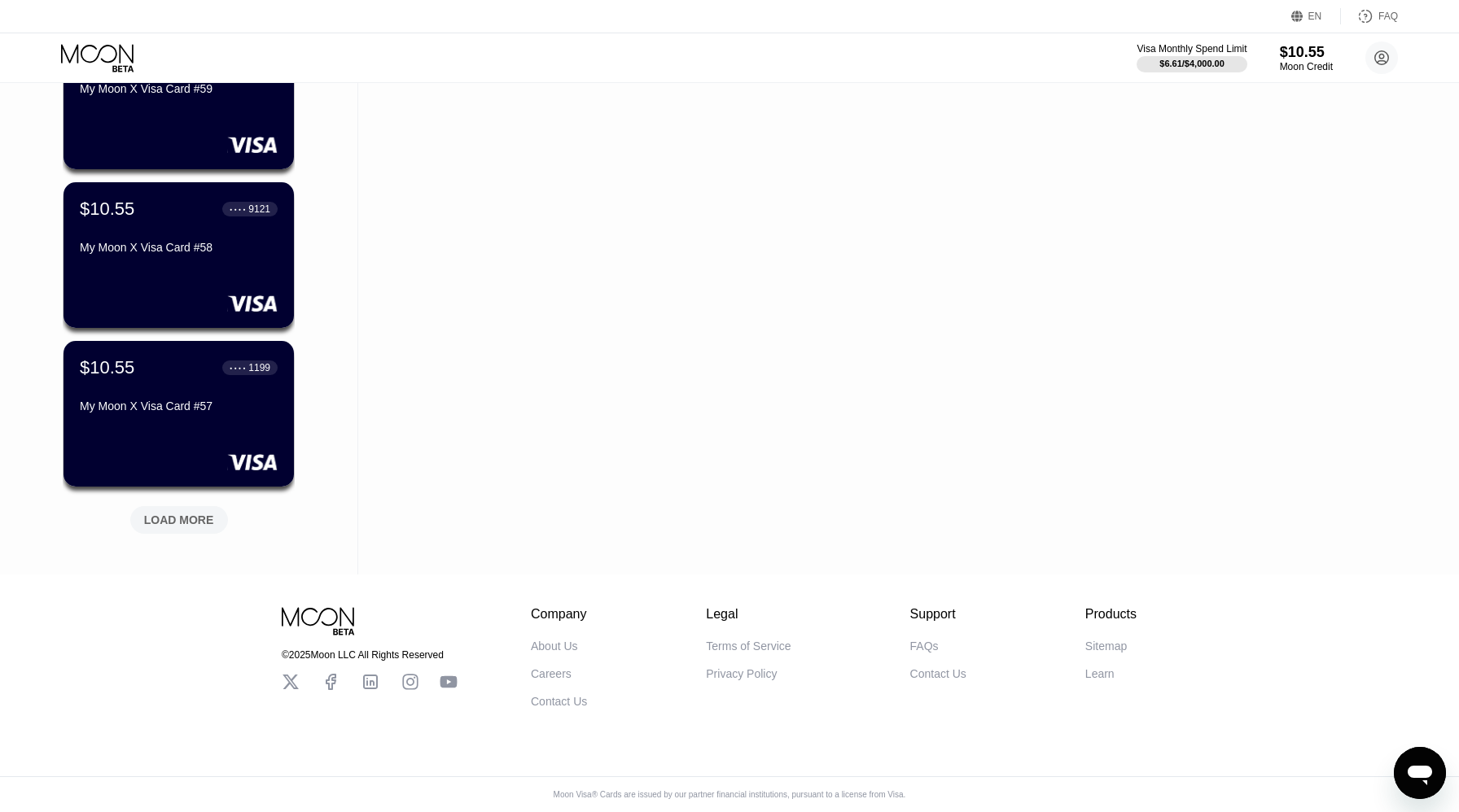
click at [192, 529] on div "LOAD MORE" at bounding box center [179, 520] width 97 height 28
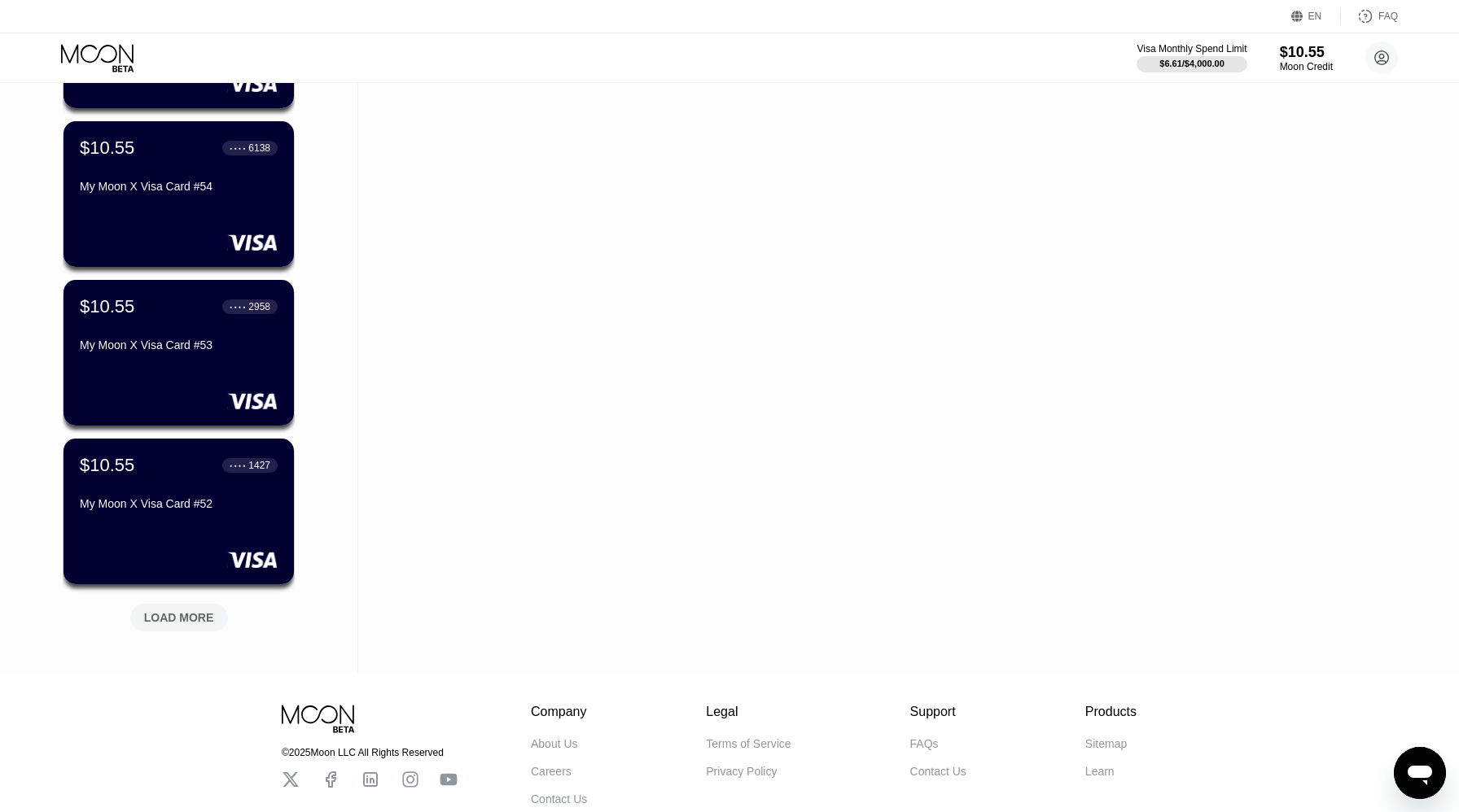
scroll to position [11610, 0]
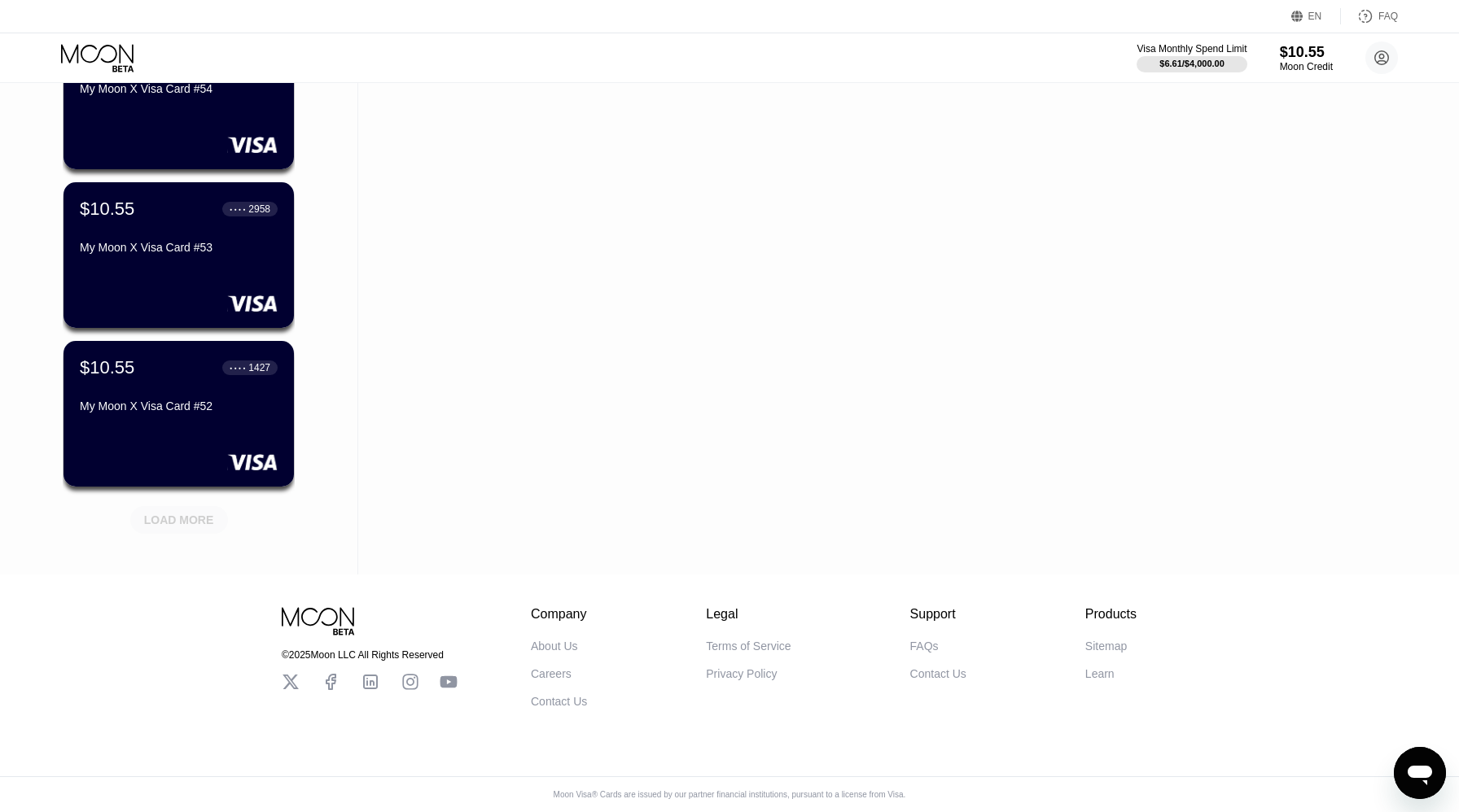
click at [192, 529] on div "LOAD MORE" at bounding box center [179, 520] width 97 height 28
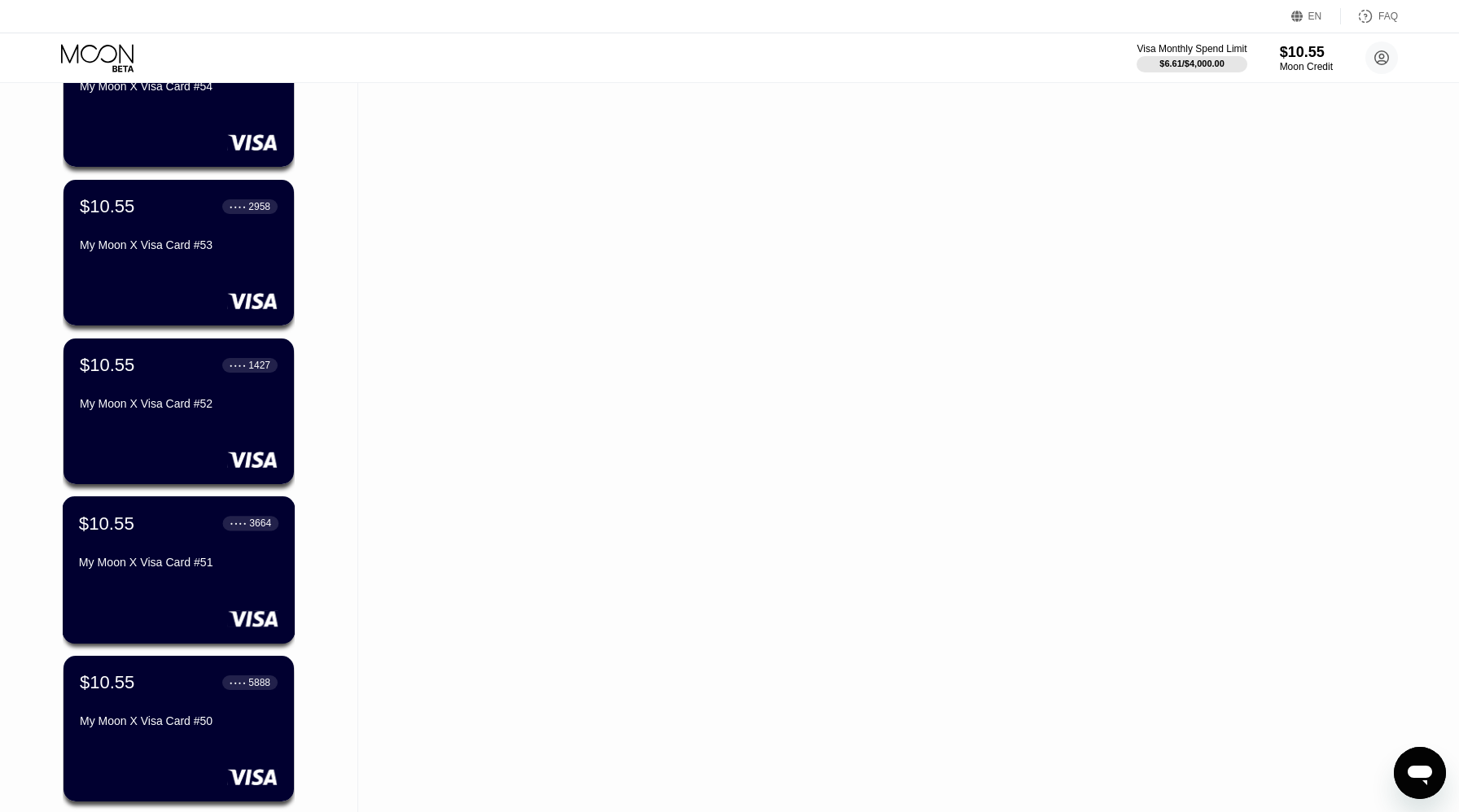
scroll to position [12404, 0]
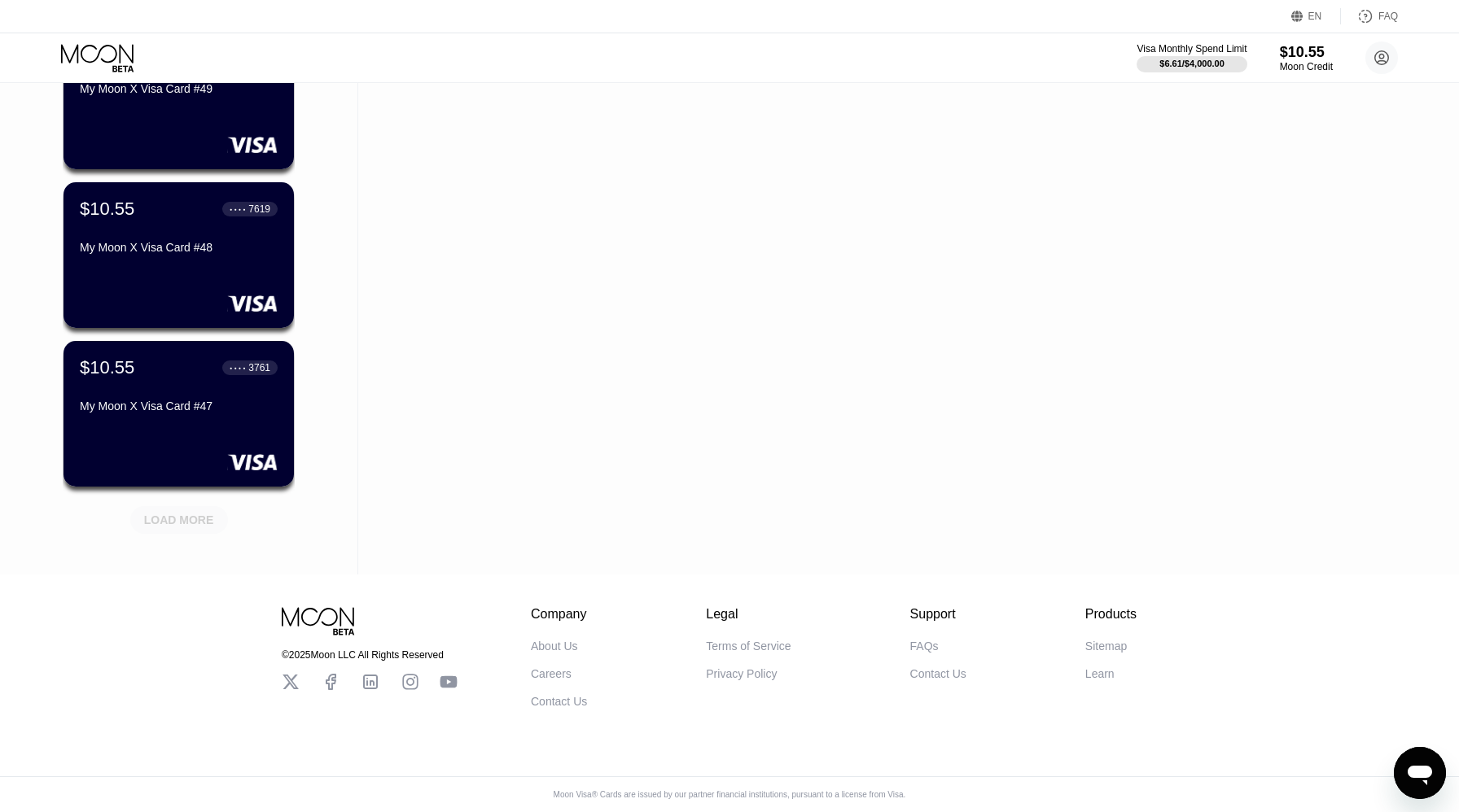
click at [192, 529] on div "LOAD MORE" at bounding box center [179, 520] width 97 height 28
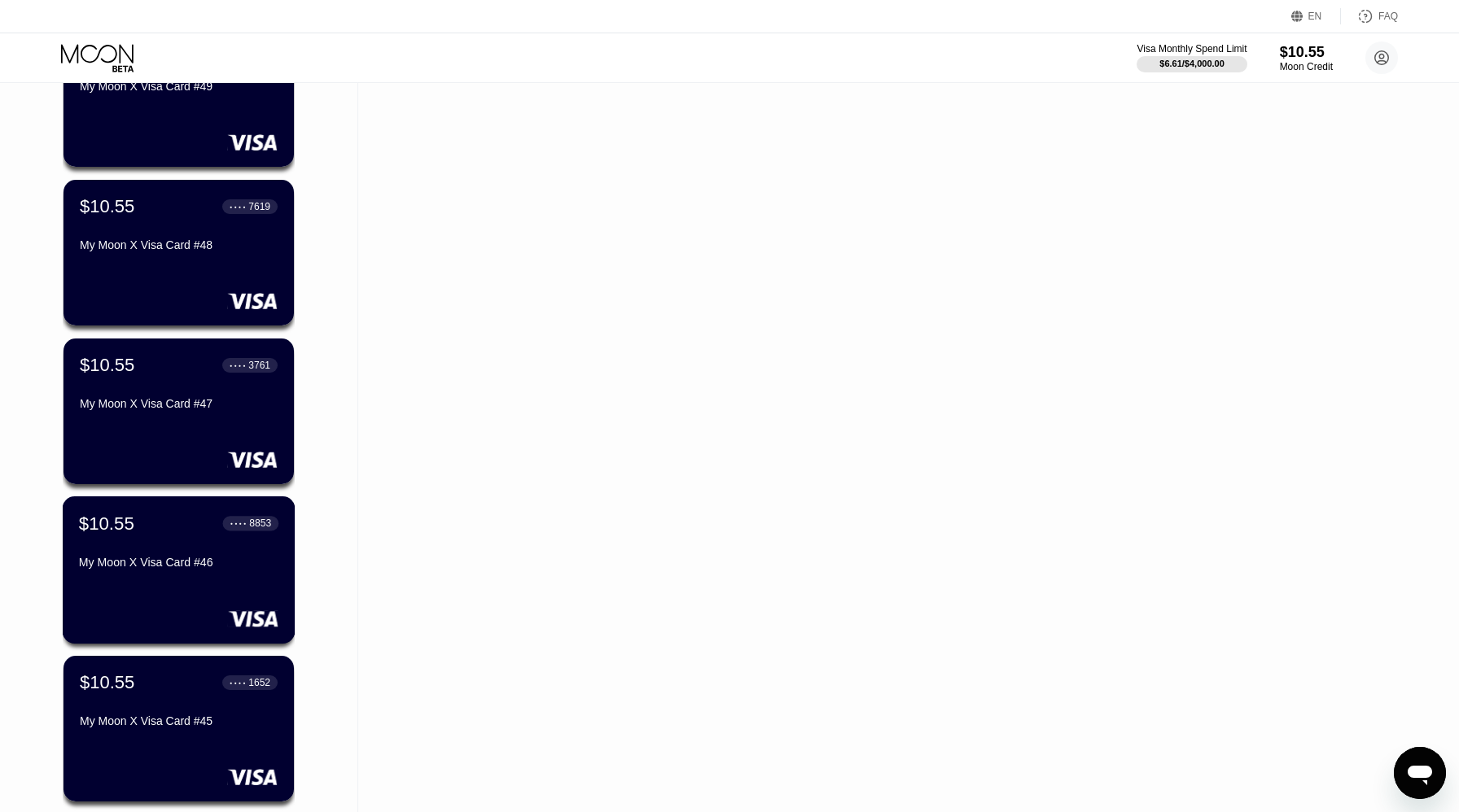
scroll to position [13198, 0]
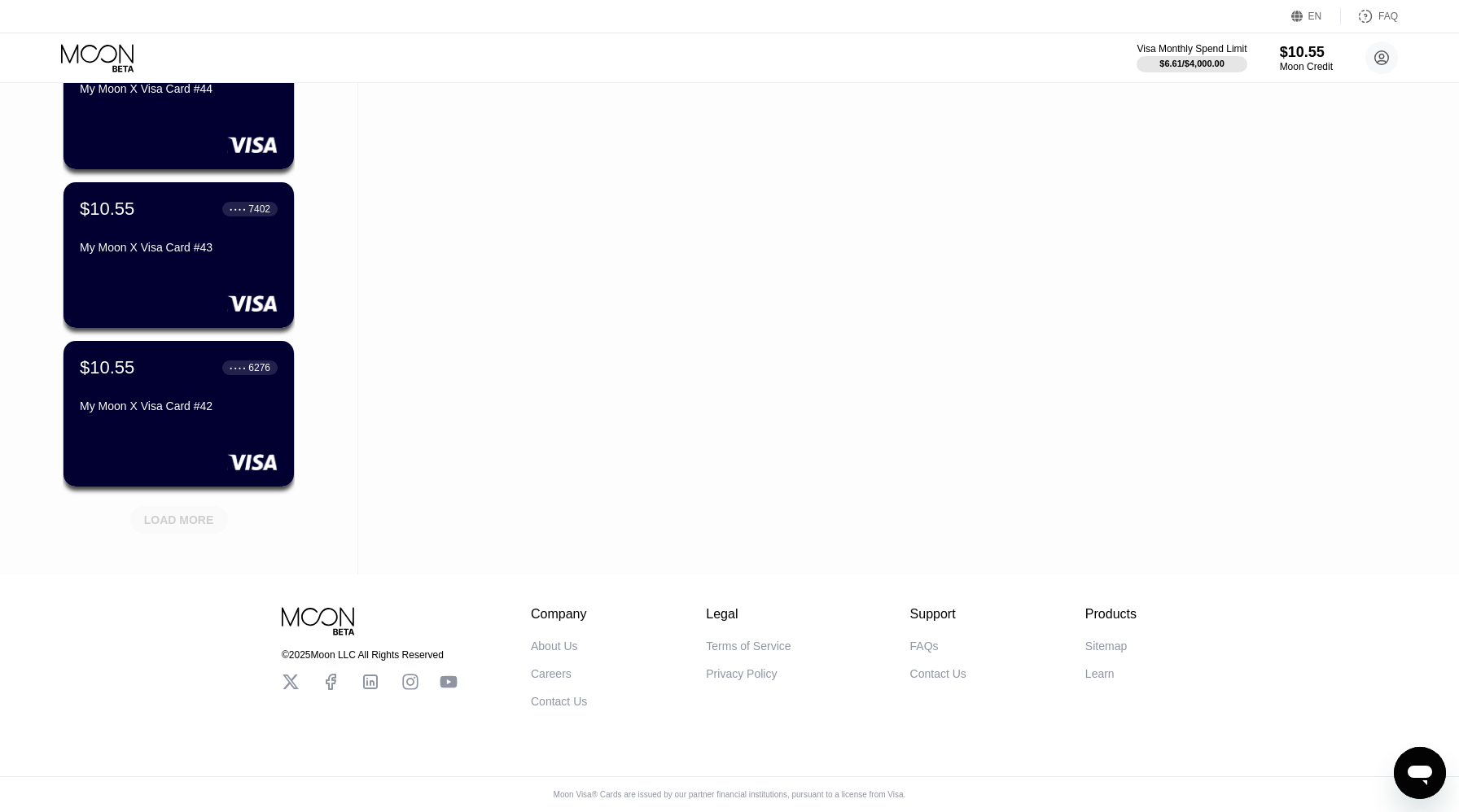
click at [192, 529] on div "LOAD MORE" at bounding box center [179, 520] width 97 height 28
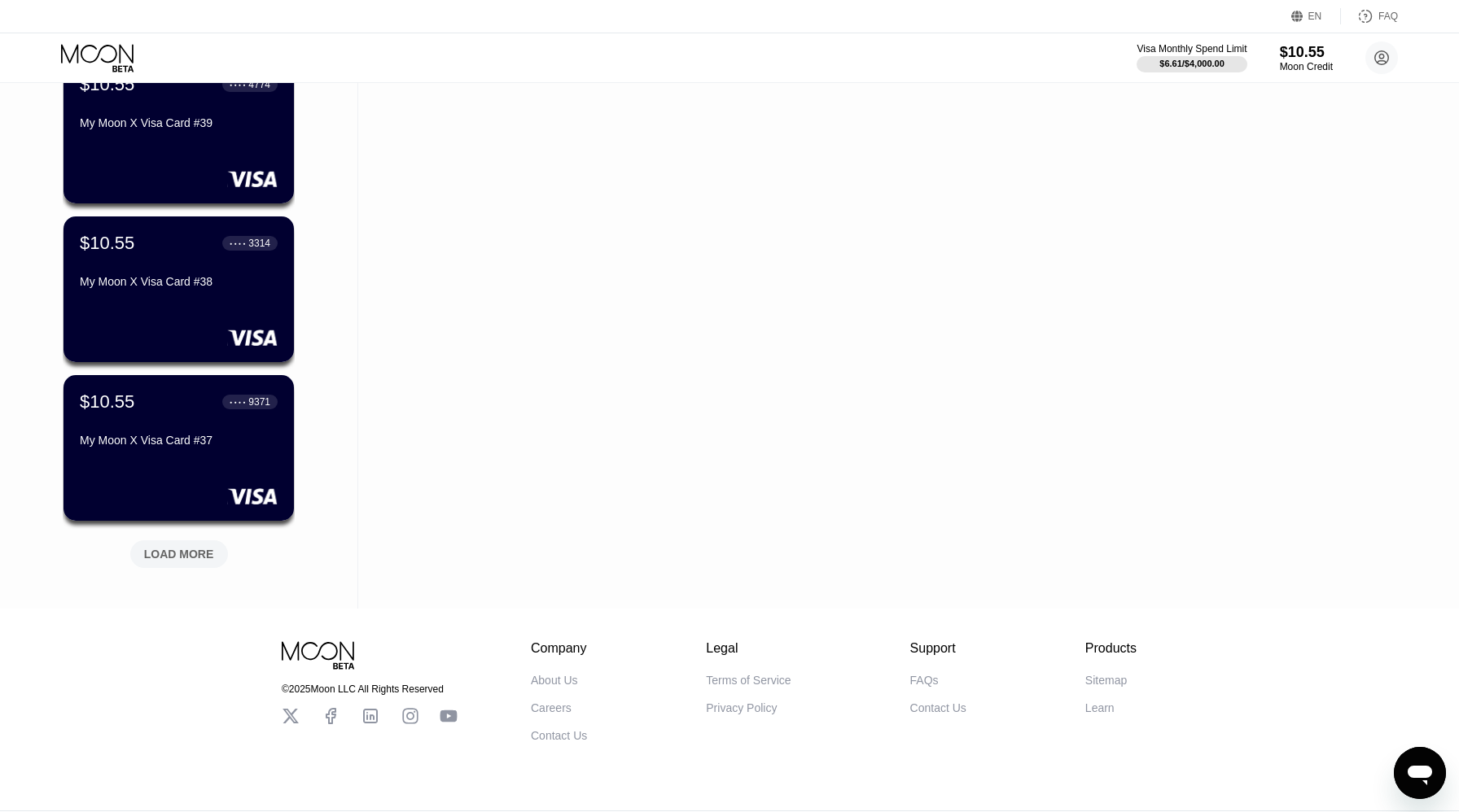
scroll to position [13990, 0]
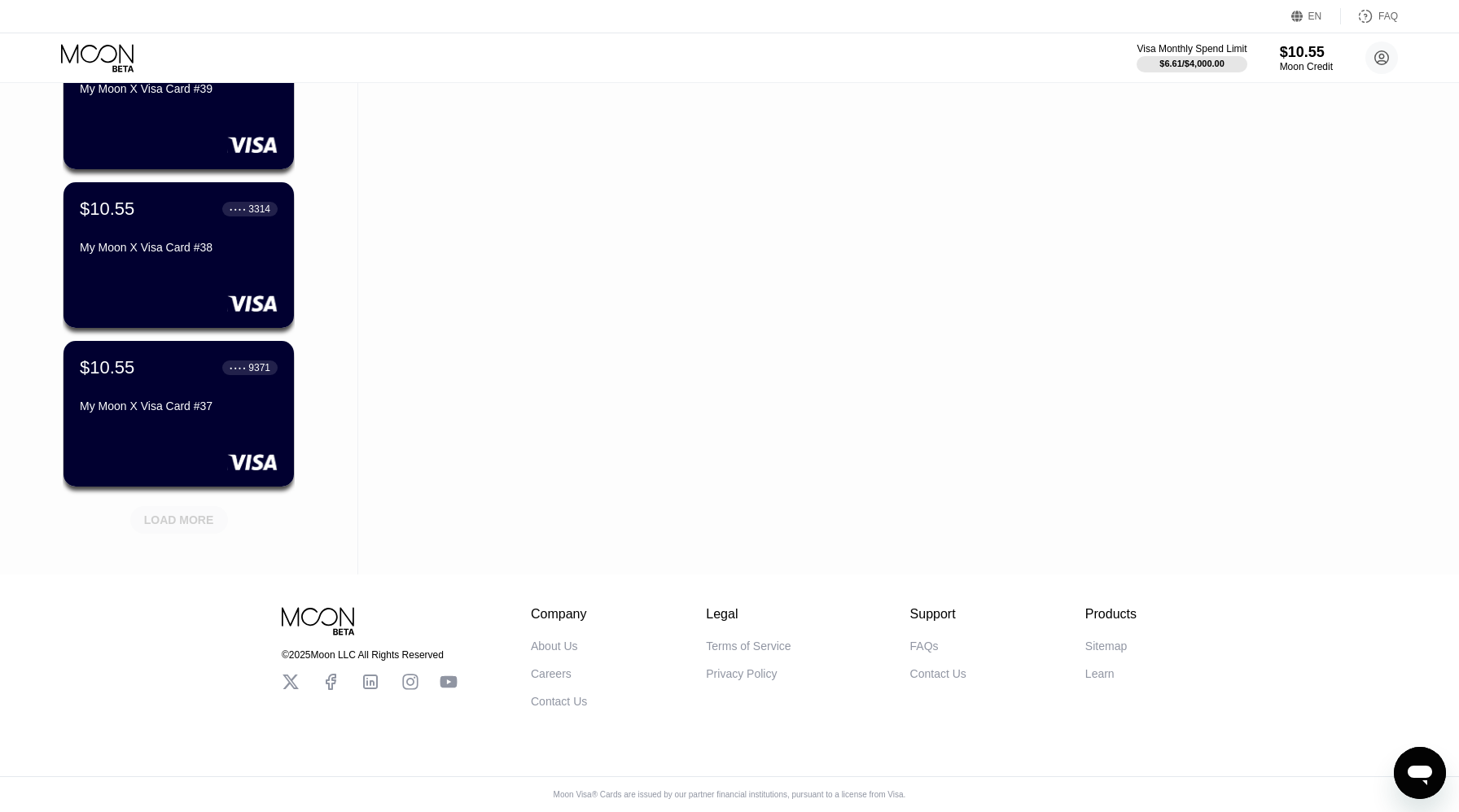
click at [192, 529] on div "LOAD MORE" at bounding box center [179, 520] width 97 height 28
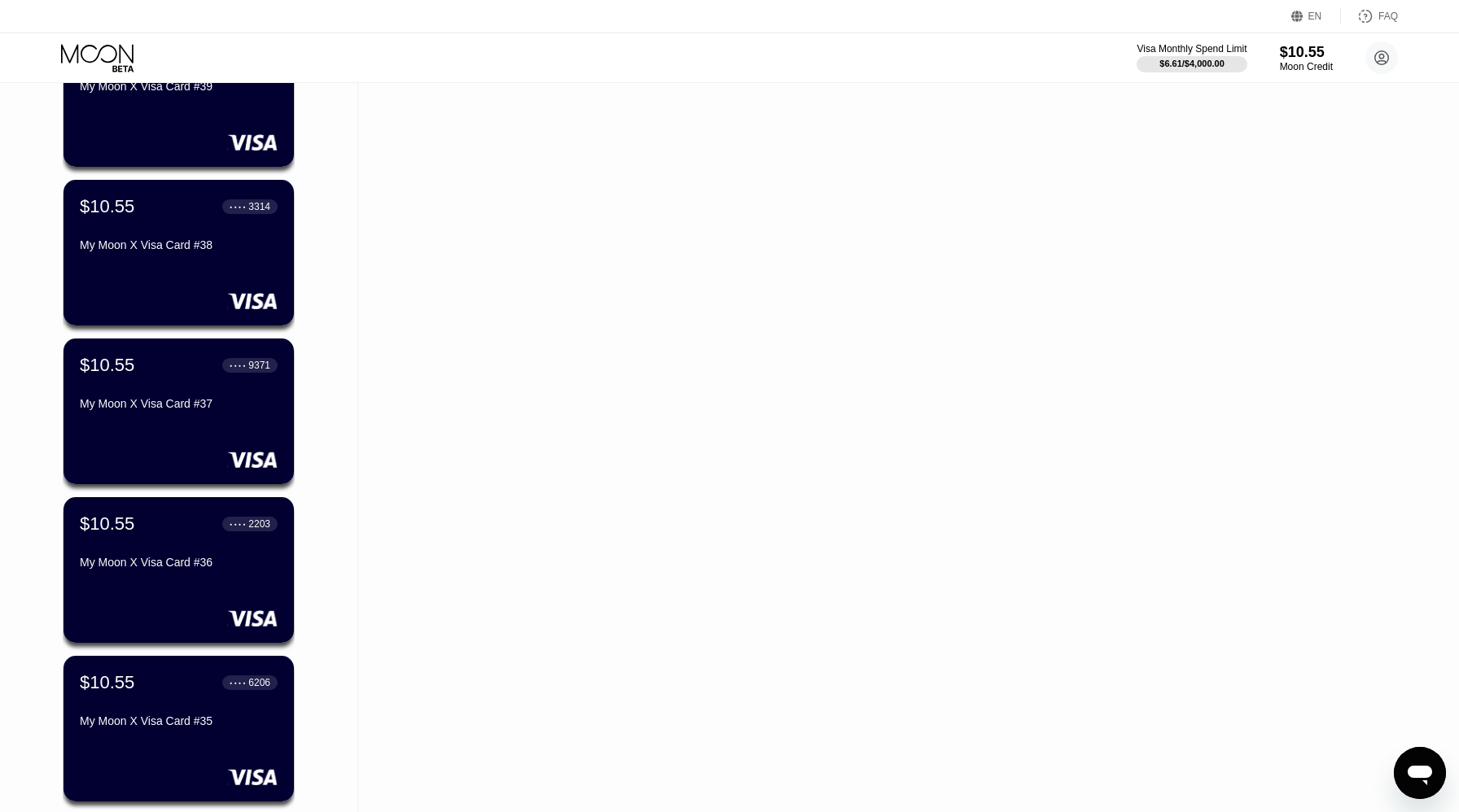
scroll to position [14784, 0]
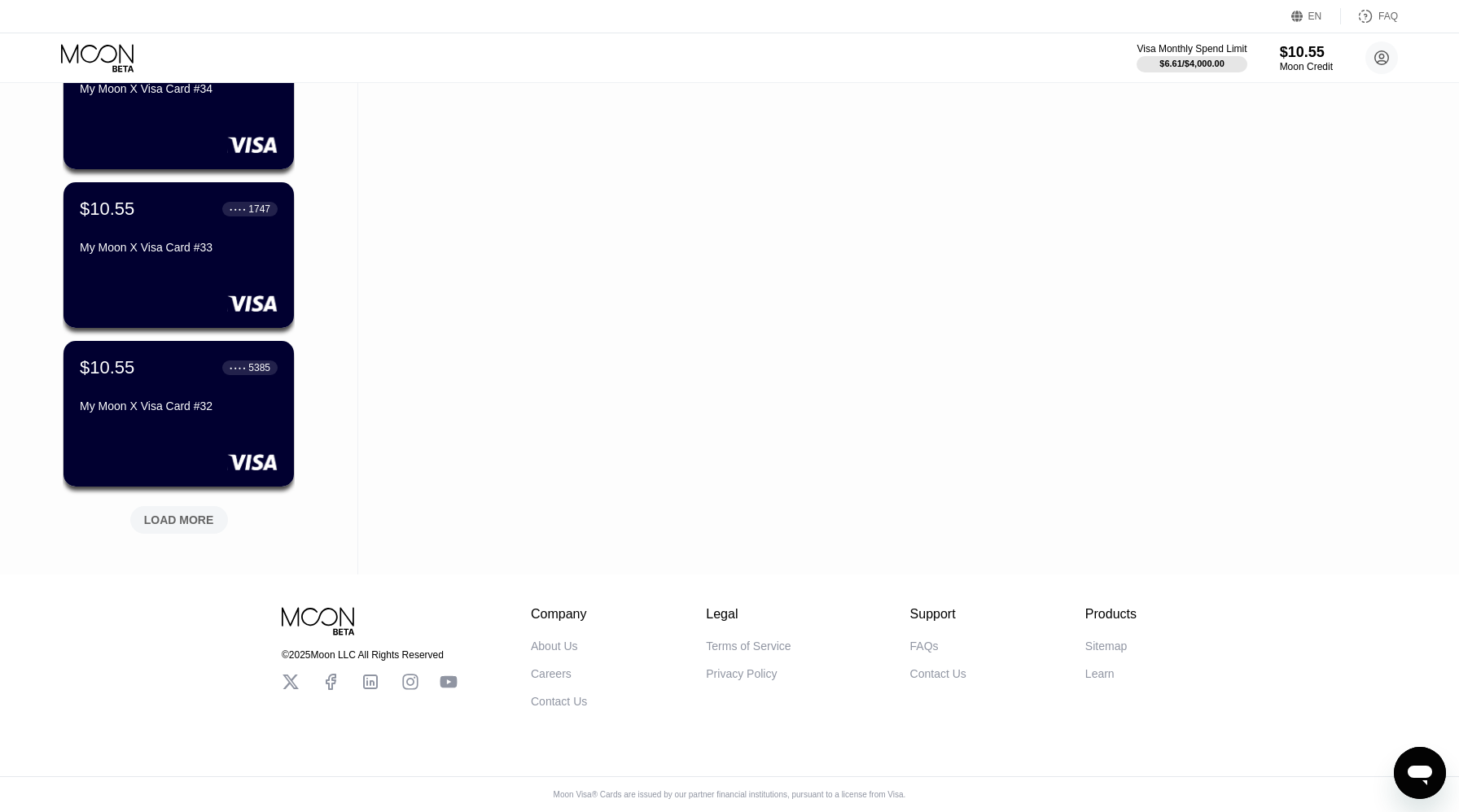
click at [192, 529] on div "LOAD MORE" at bounding box center [179, 520] width 97 height 28
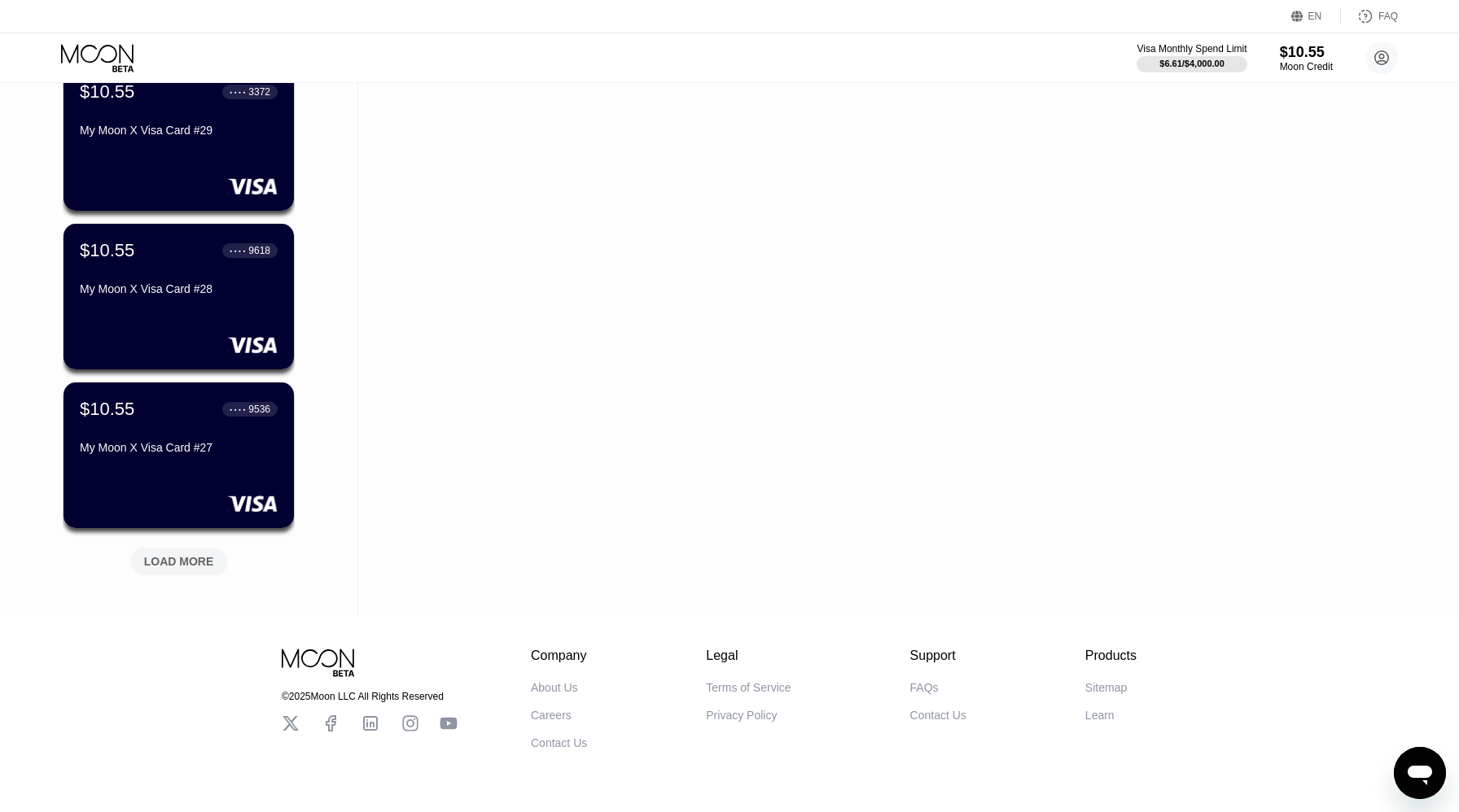
scroll to position [15578, 0]
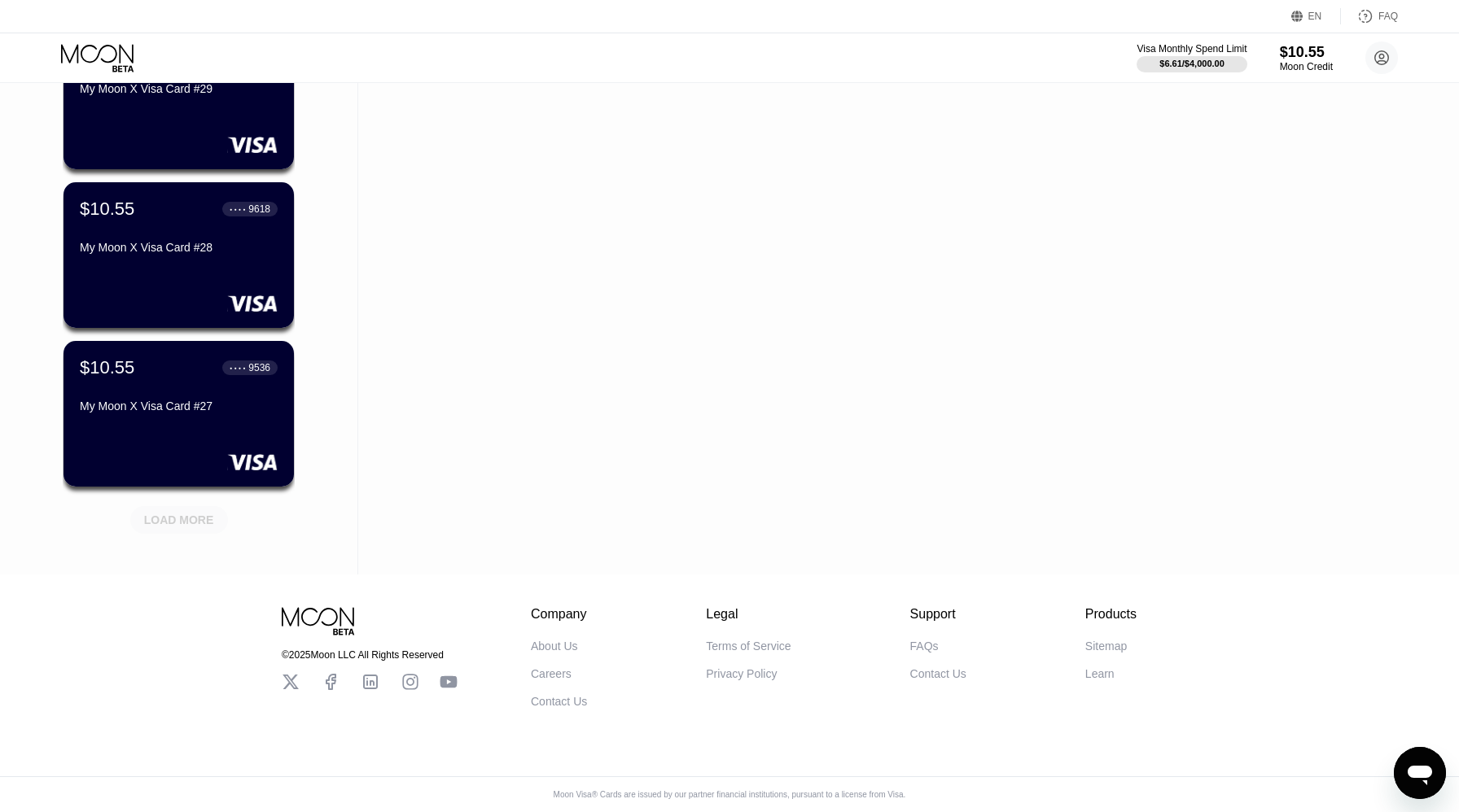
click at [192, 529] on div "LOAD MORE" at bounding box center [179, 520] width 97 height 28
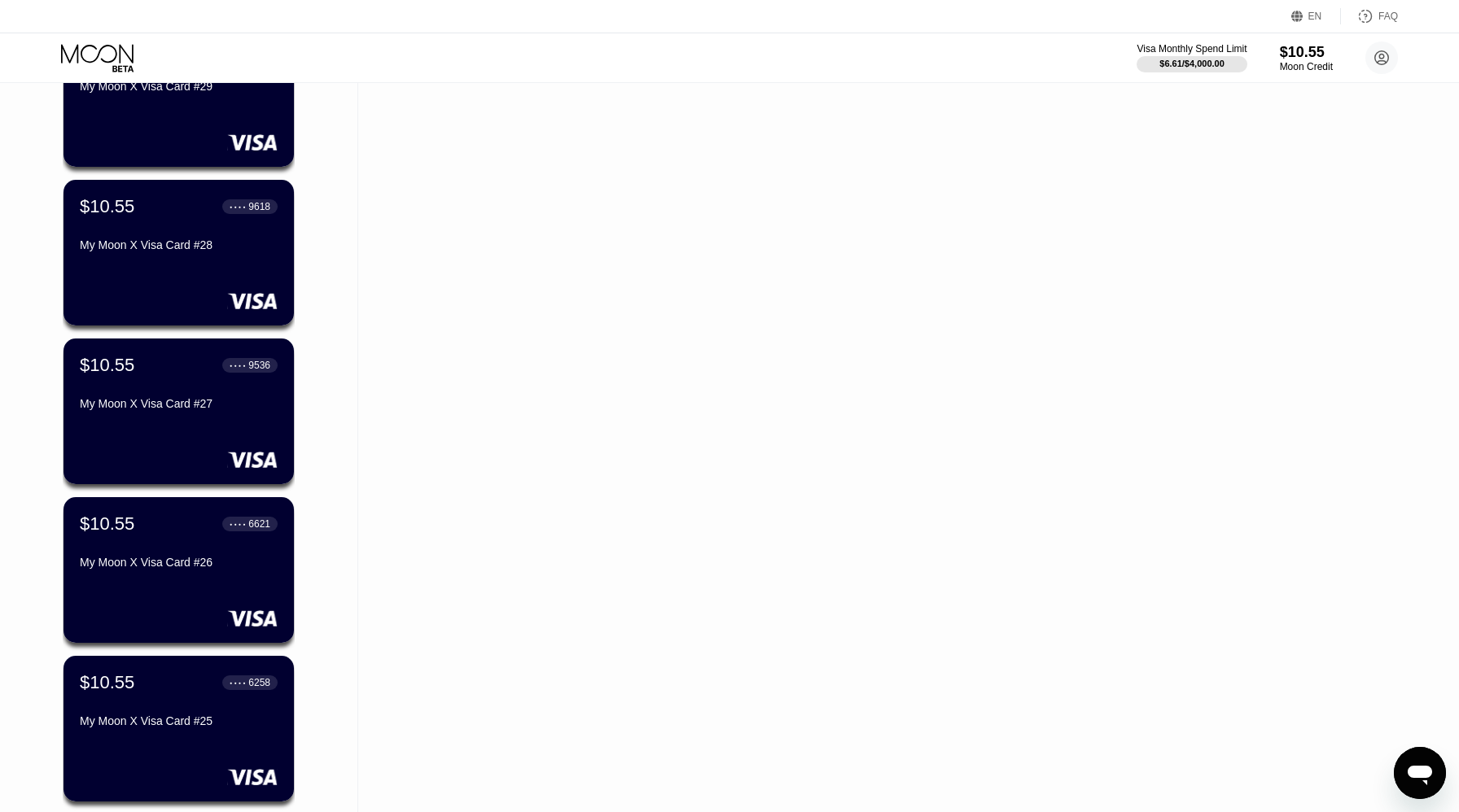
scroll to position [16371, 0]
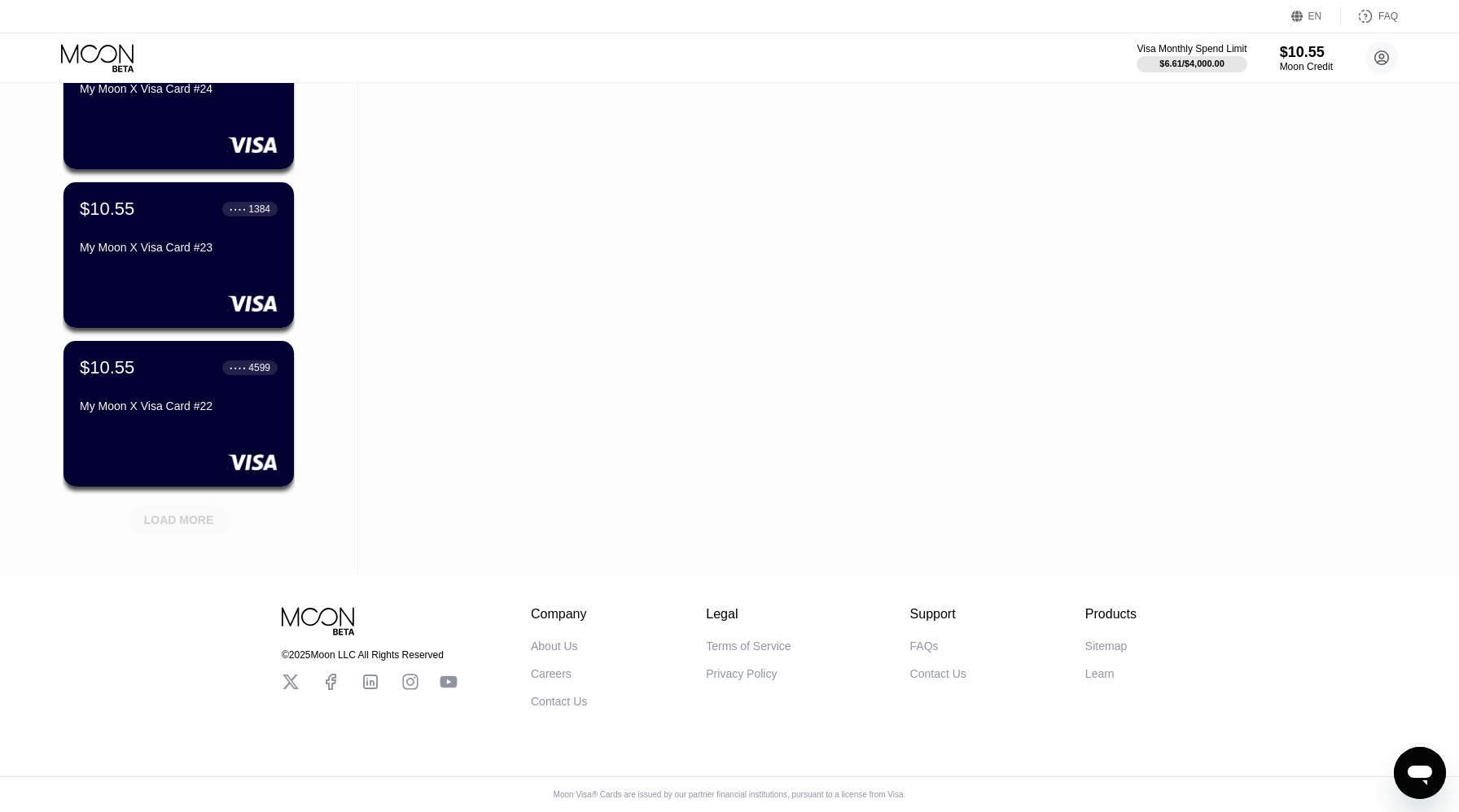
click at [192, 529] on div "LOAD MORE" at bounding box center [179, 520] width 97 height 28
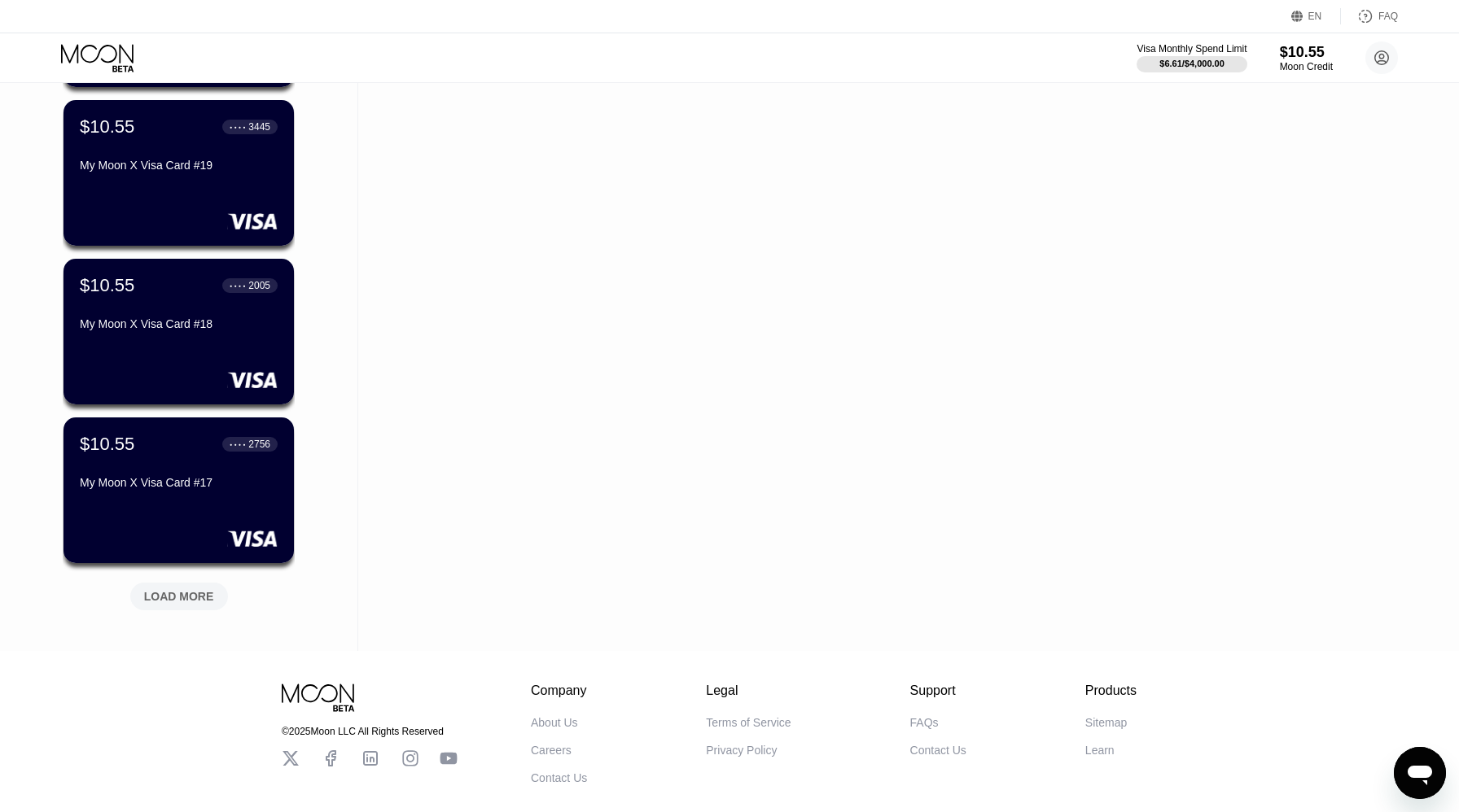
scroll to position [17165, 0]
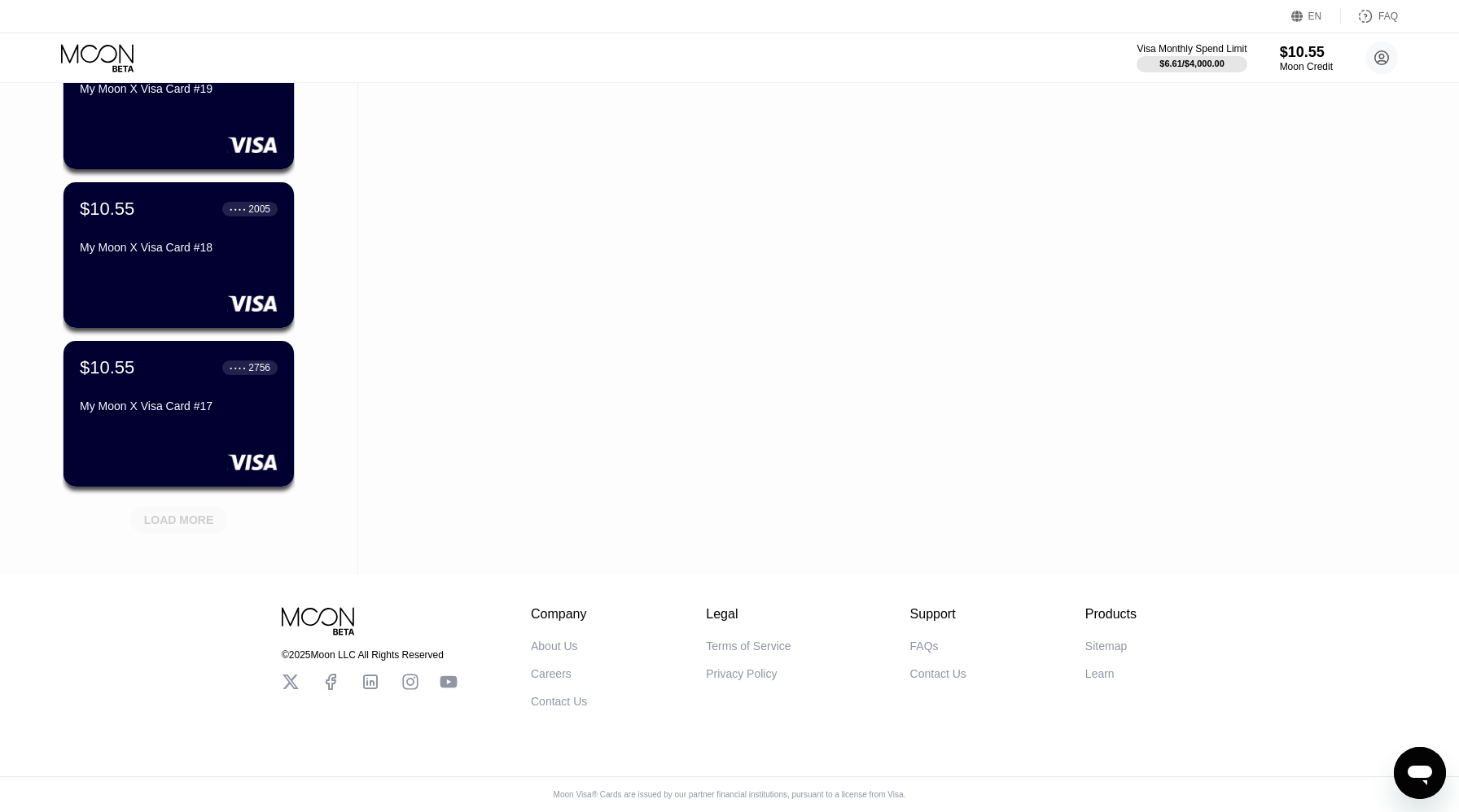
click at [192, 529] on div "LOAD MORE" at bounding box center [179, 520] width 97 height 28
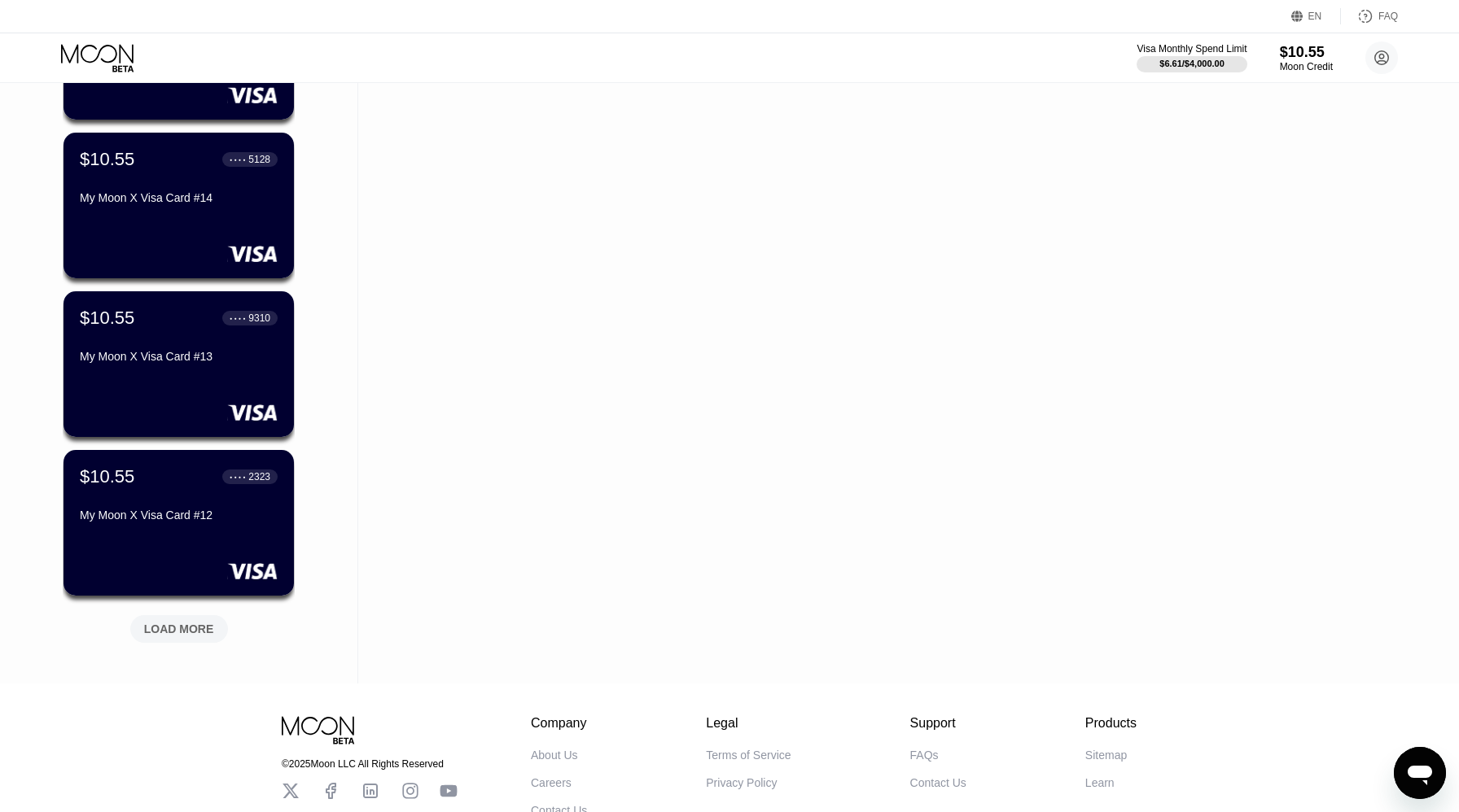
scroll to position [17959, 0]
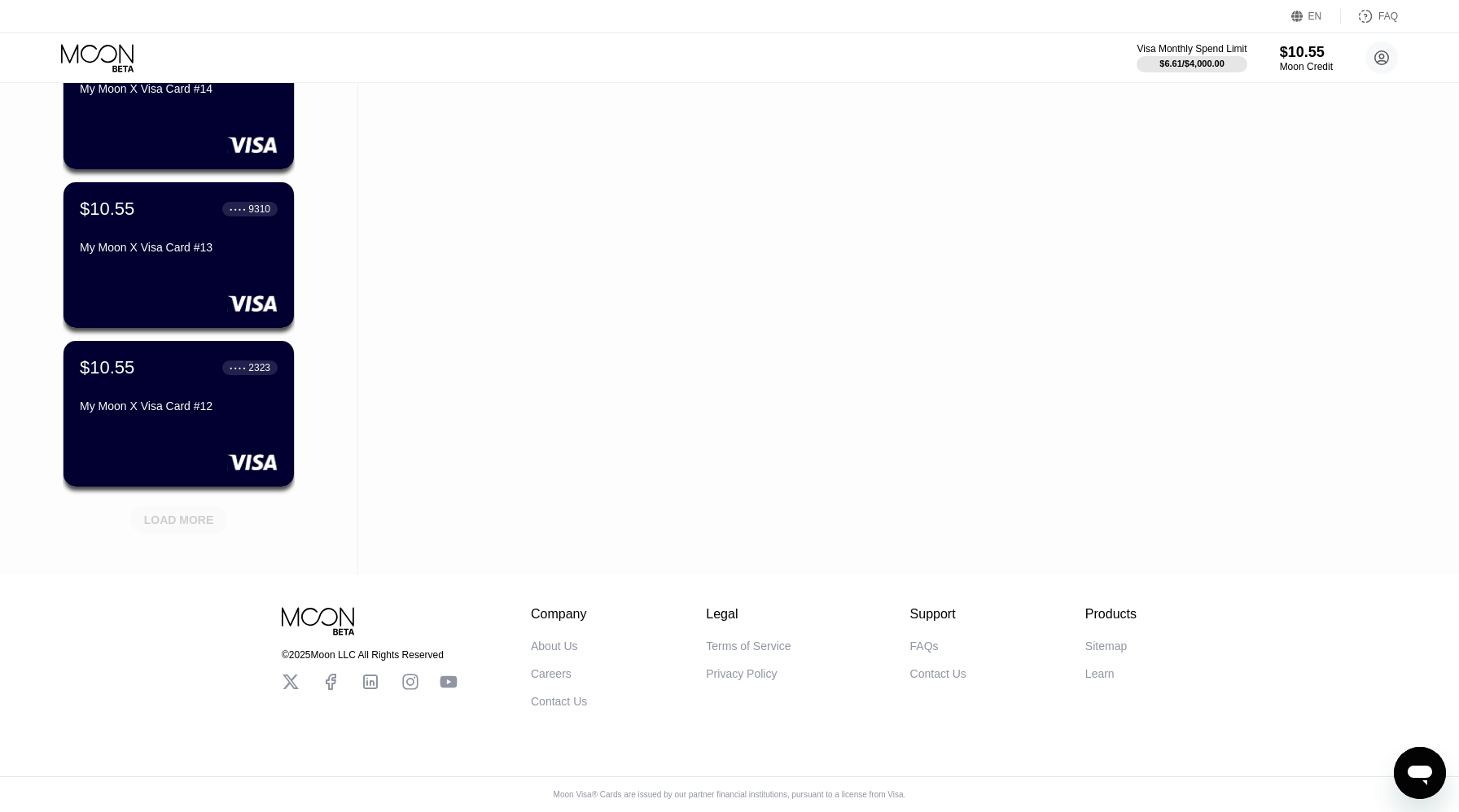
click at [192, 529] on div "LOAD MORE" at bounding box center [179, 520] width 97 height 28
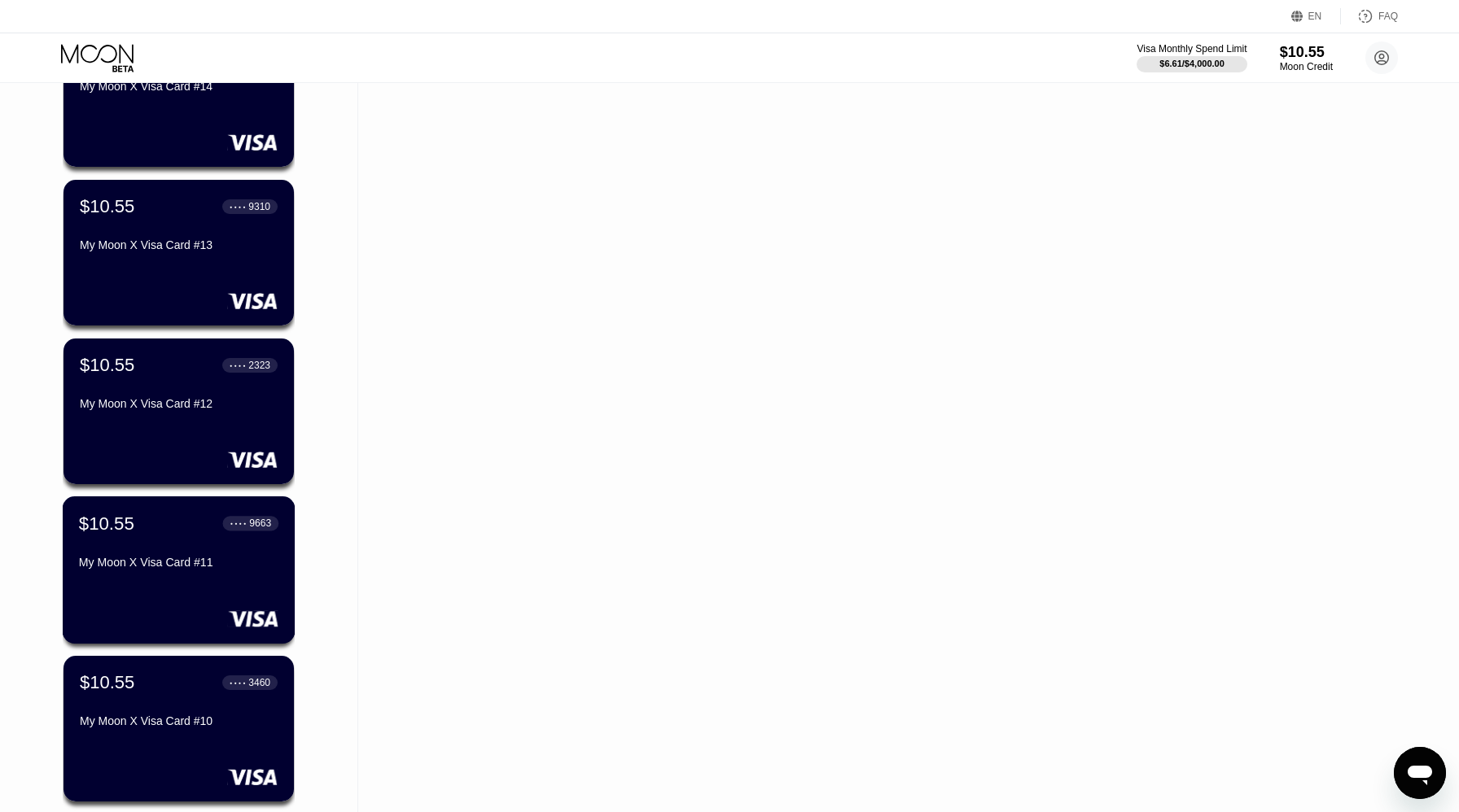
scroll to position [15378, 0]
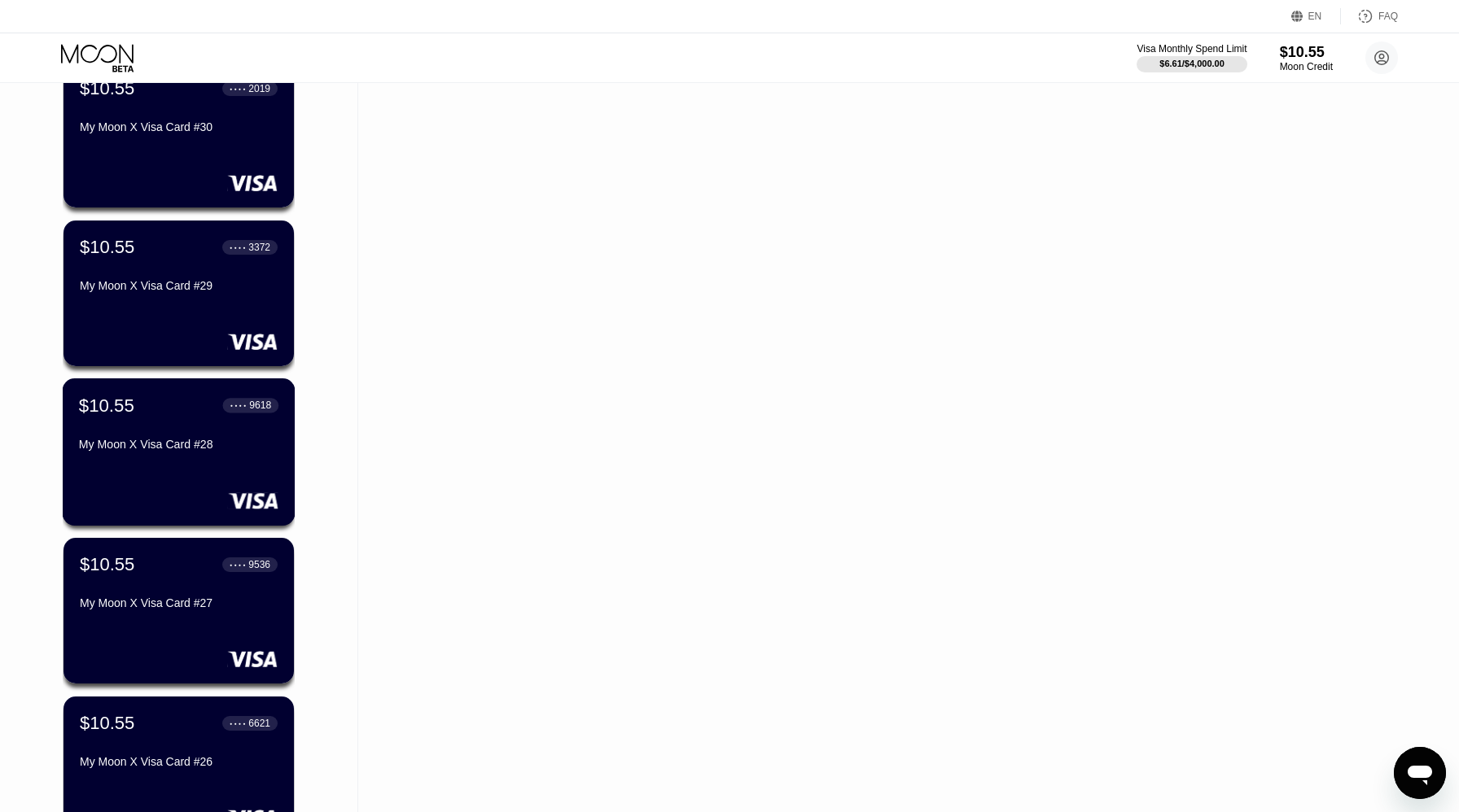
click at [162, 414] on div "$10.55 ● ● ● ● 9618" at bounding box center [178, 405] width 199 height 21
